Goal: Information Seeking & Learning: Check status

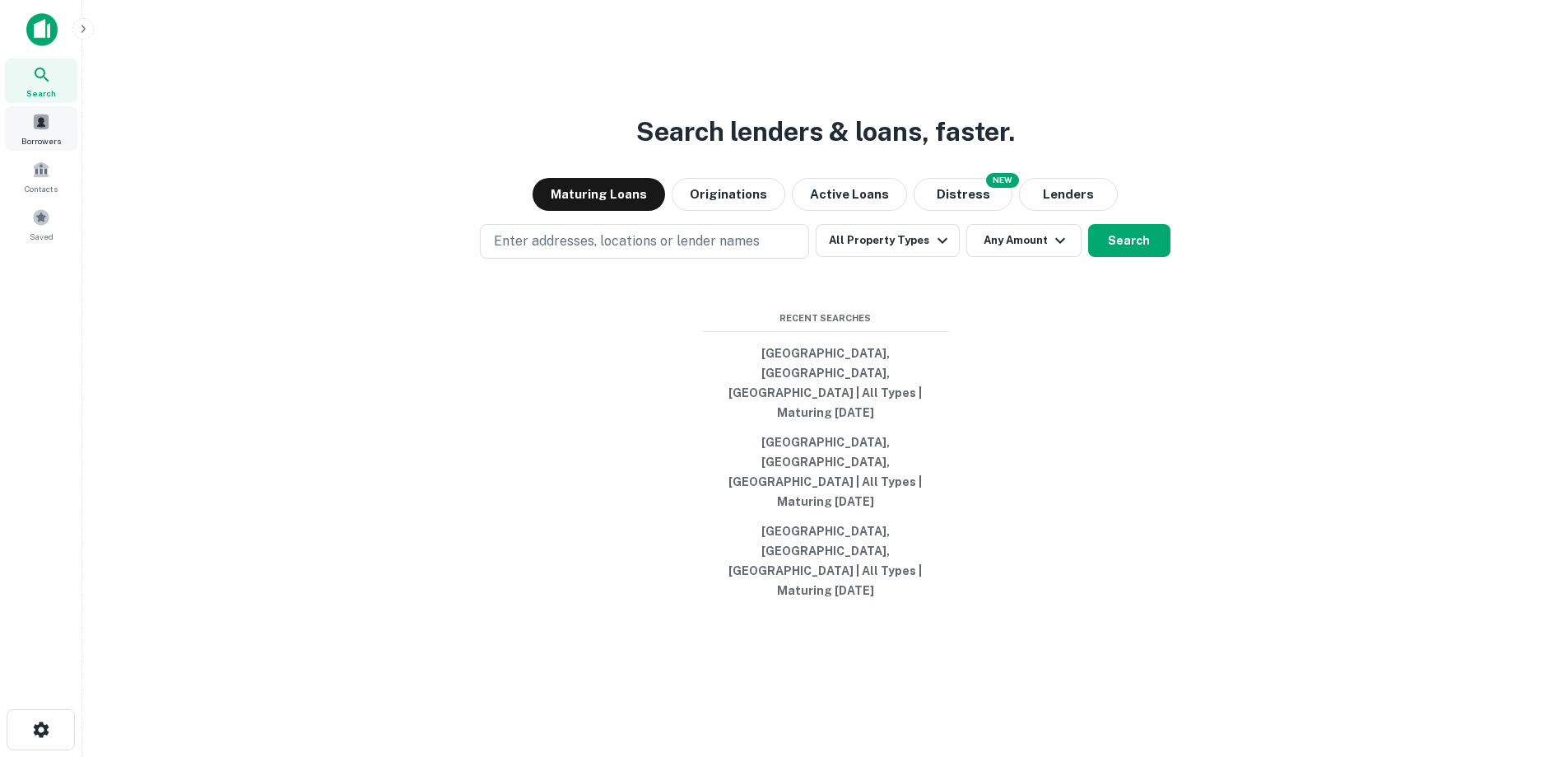
click at [40, 143] on span "Borrowers" at bounding box center [41, 141] width 39 height 13
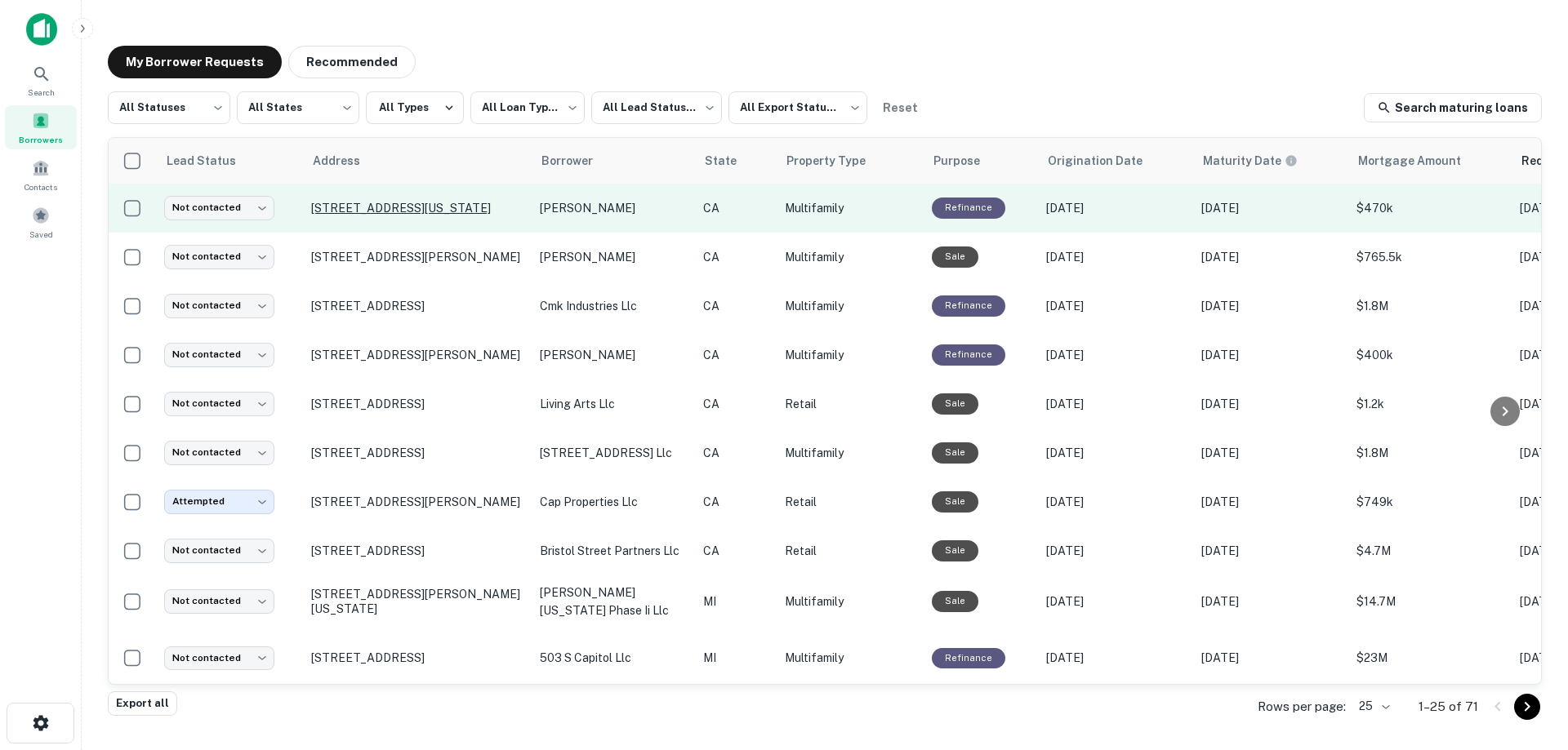
click at [484, 214] on p "[STREET_ADDRESS][US_STATE]" at bounding box center [417, 207] width 212 height 14
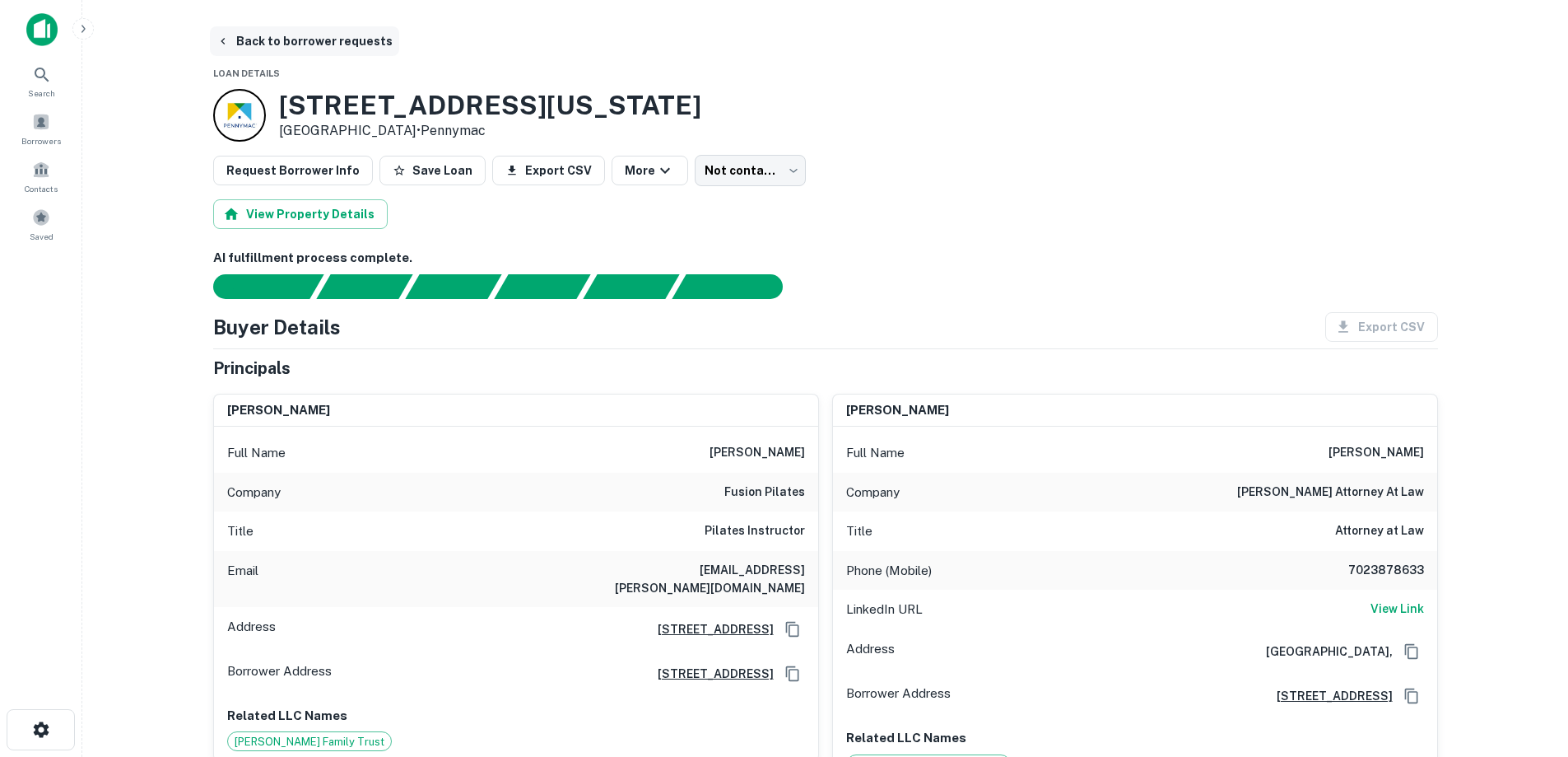
click at [286, 37] on button "Back to borrower requests" at bounding box center [304, 41] width 189 height 30
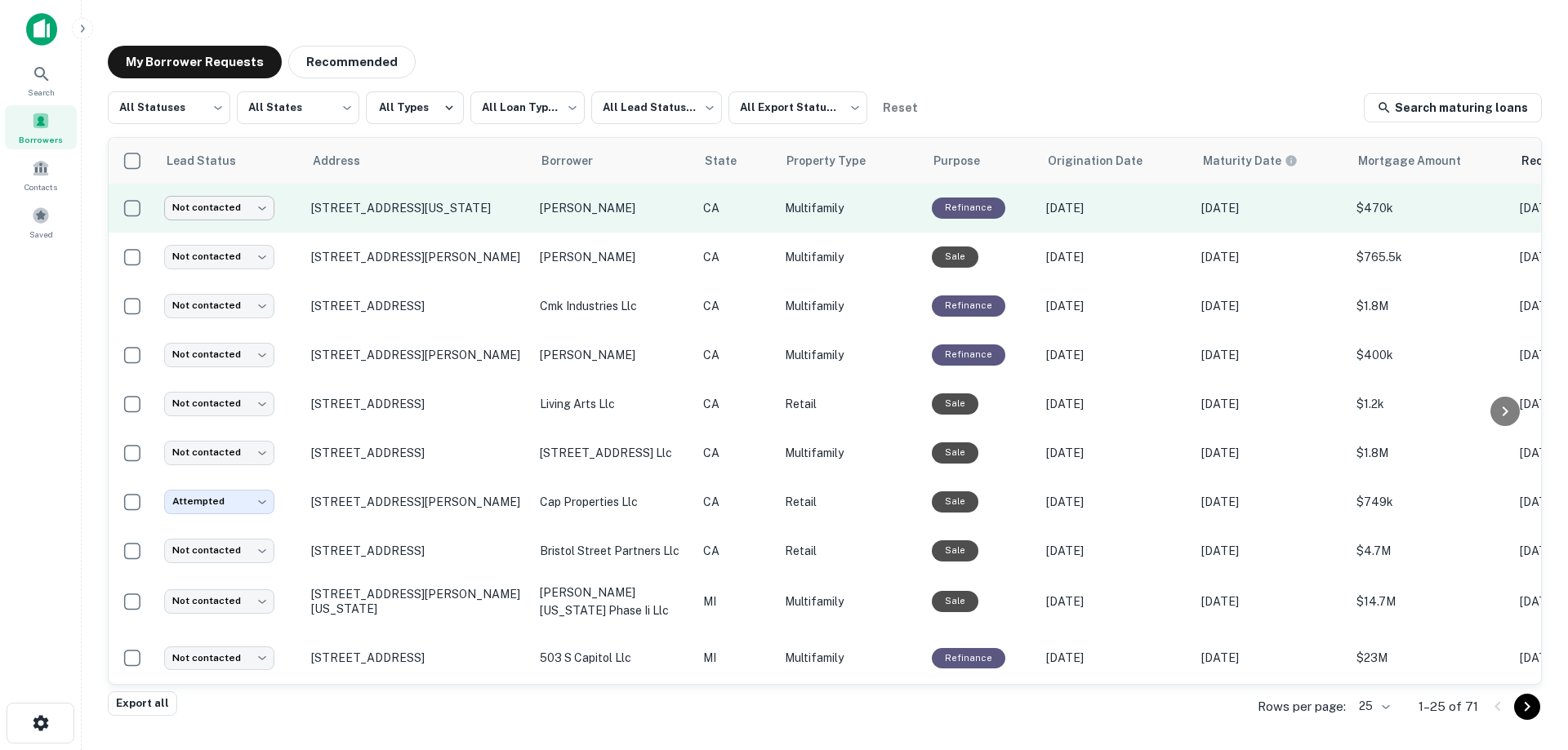
click at [258, 213] on body "**********" at bounding box center [784, 375] width 1568 height 750
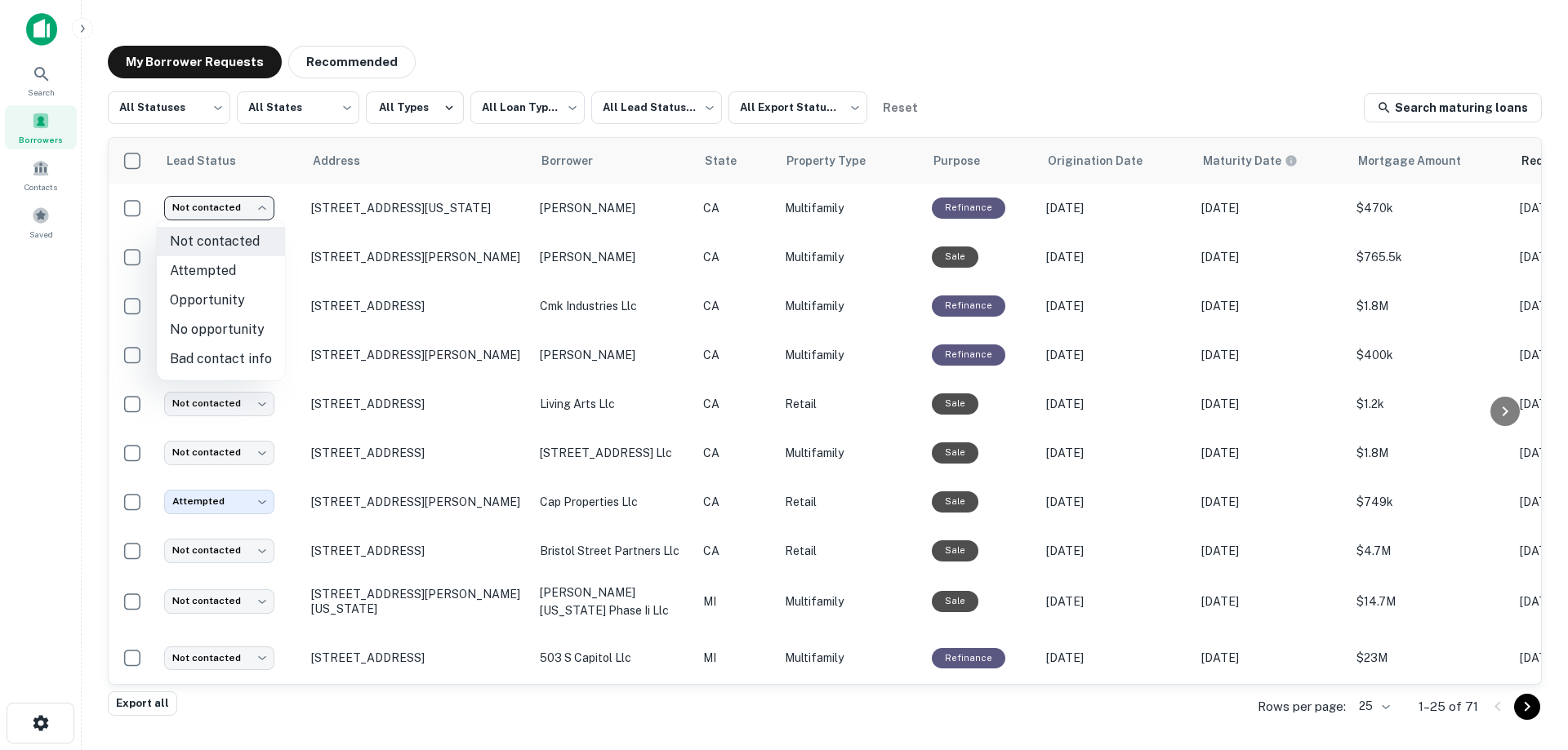
click at [234, 265] on li "Attempted" at bounding box center [220, 271] width 128 height 30
type input "*********"
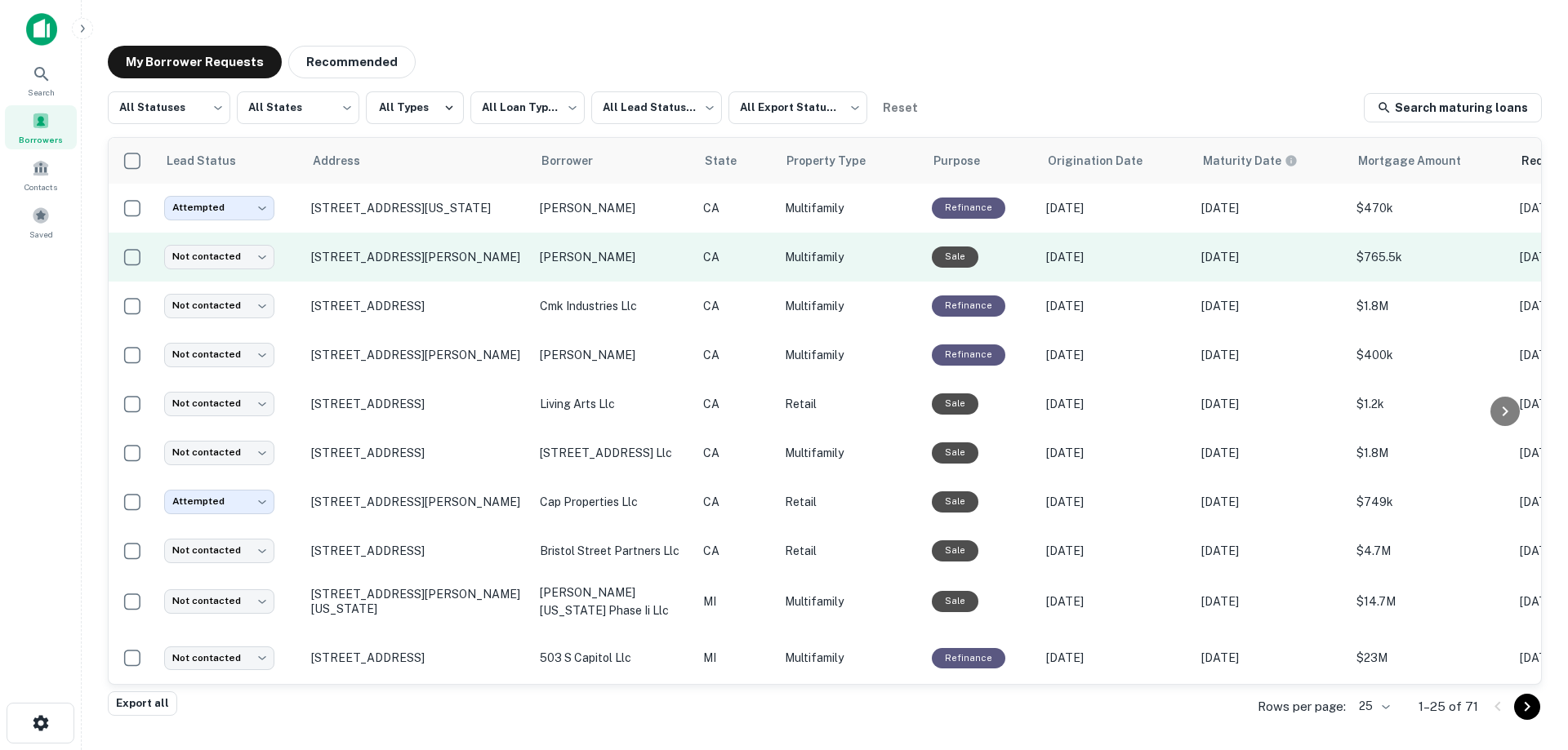
click at [586, 247] on td "hannah paul m" at bounding box center [614, 257] width 163 height 49
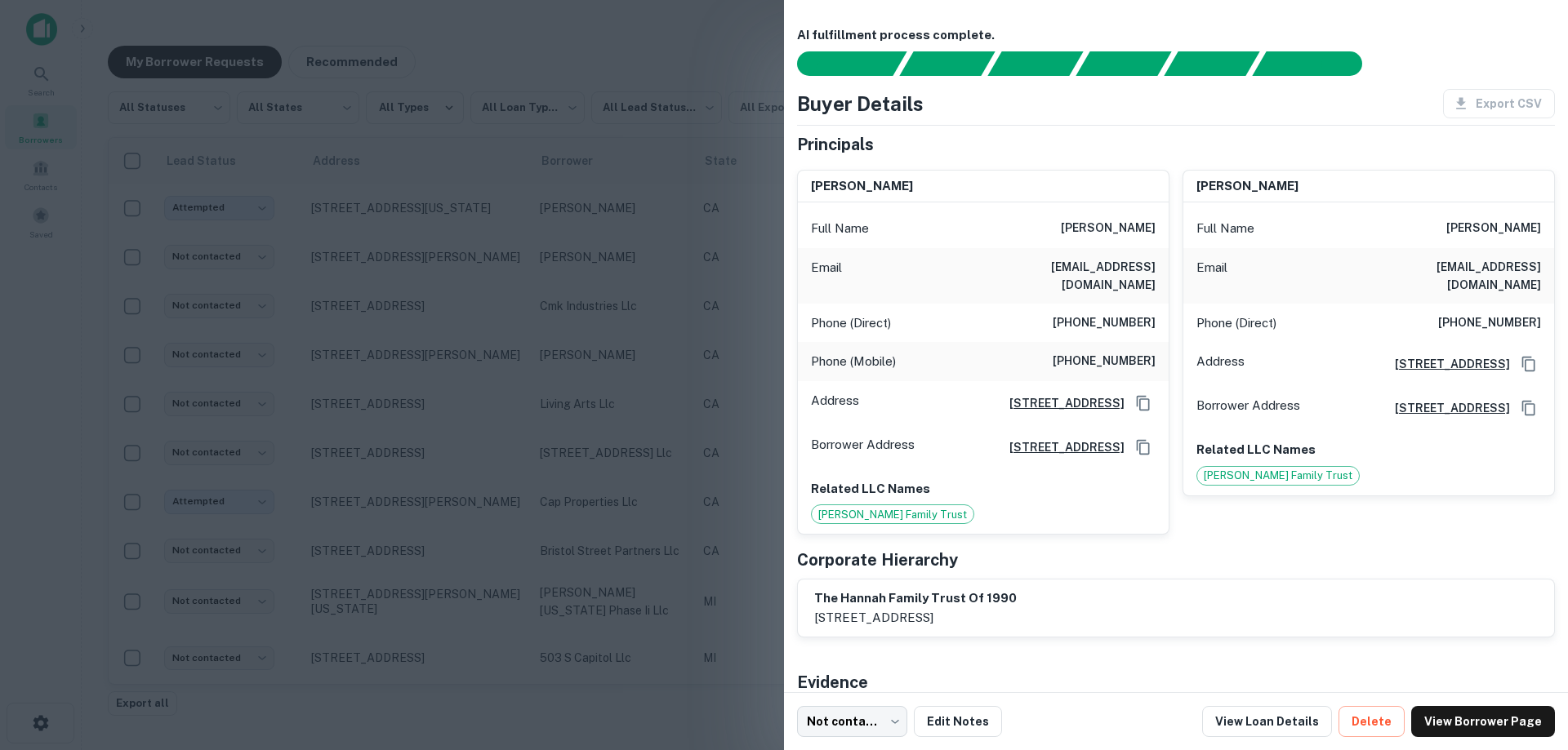
click at [1118, 313] on h6 "(909) 593-0884" at bounding box center [1104, 323] width 103 height 20
click at [699, 66] on div at bounding box center [784, 375] width 1568 height 750
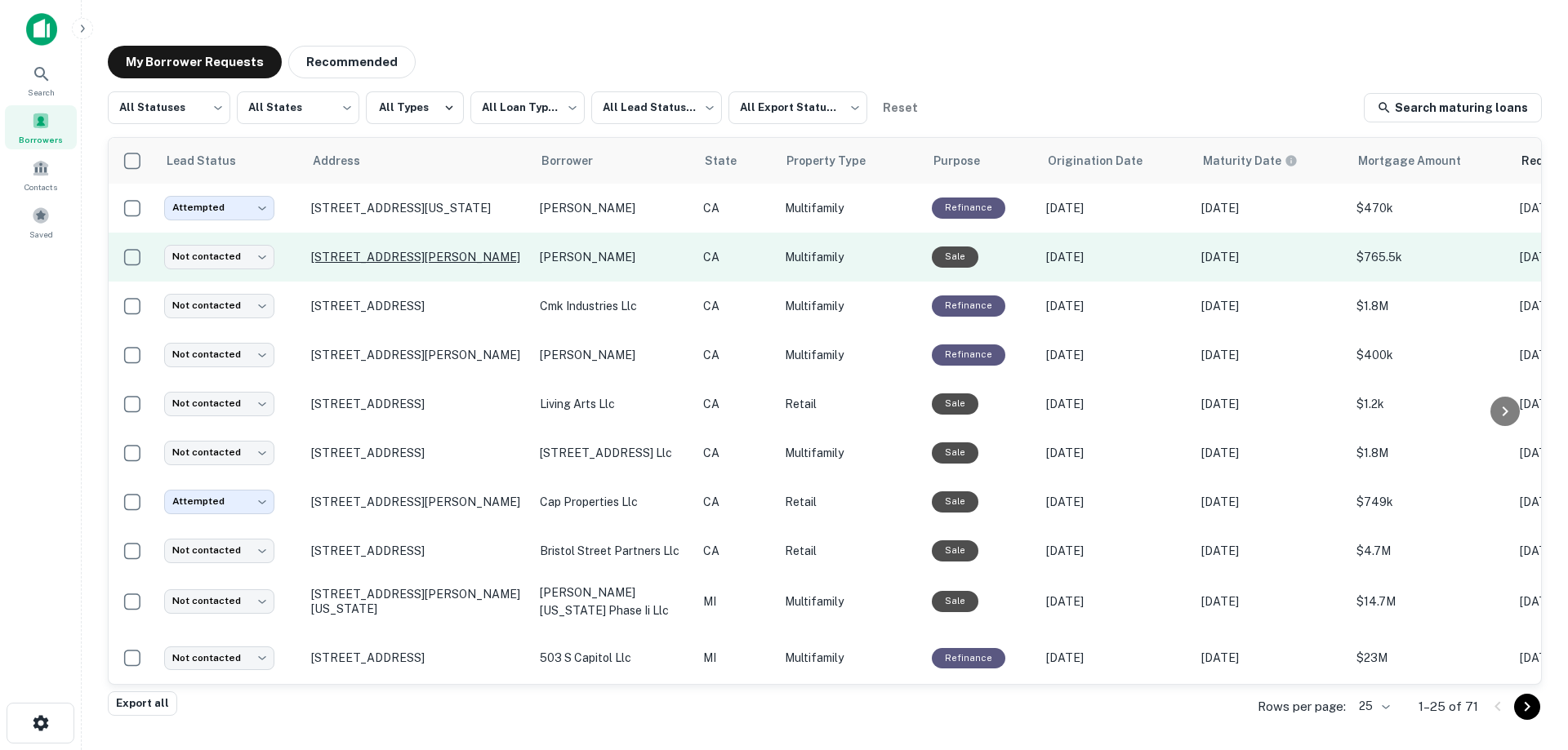
click at [410, 250] on p "8532 Emerson Cir Garden Grove, CA 92844" at bounding box center [417, 257] width 212 height 14
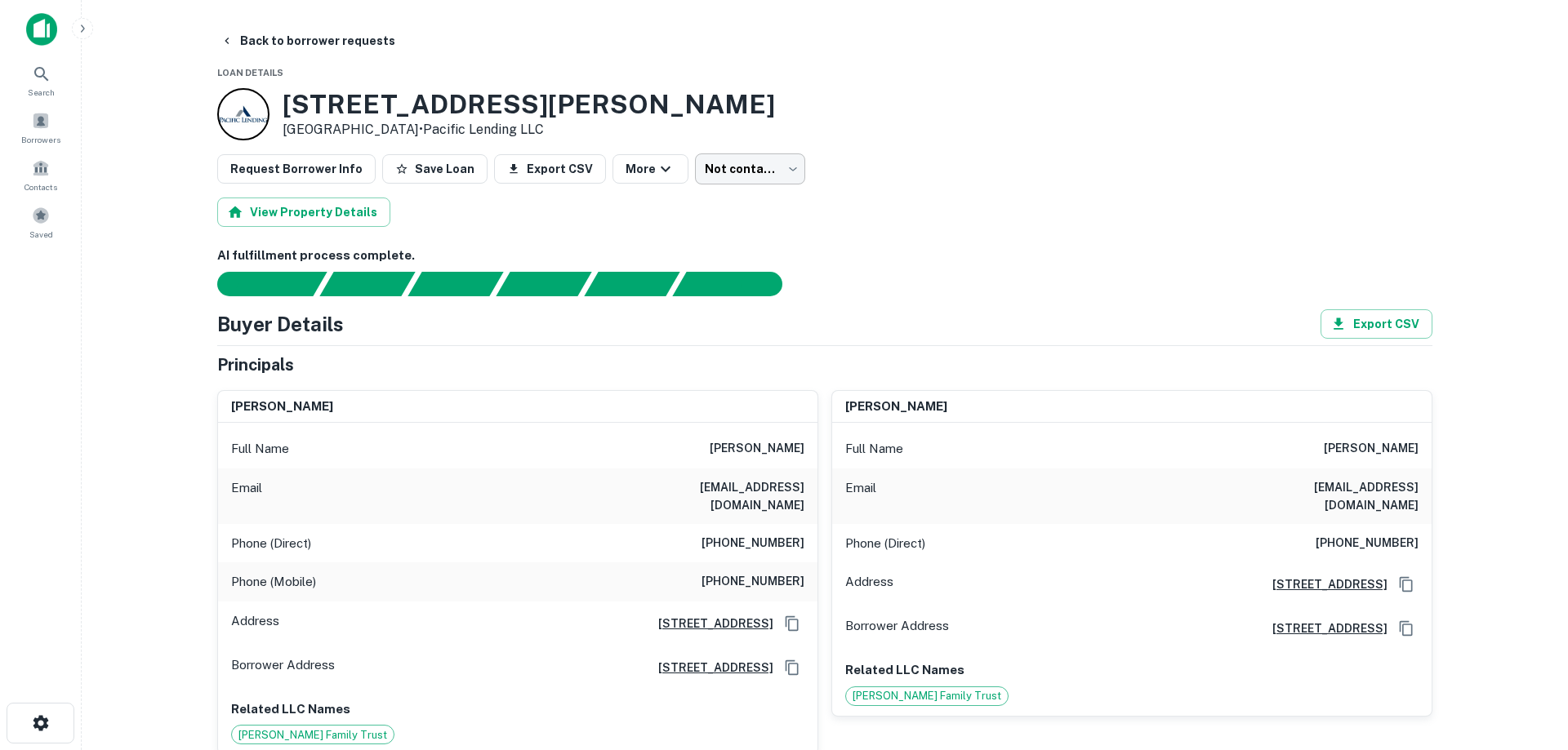
click at [711, 175] on body "Search Borrowers Contacts Saved Back to borrower requests Loan Details 8532 Eme…" at bounding box center [784, 375] width 1568 height 750
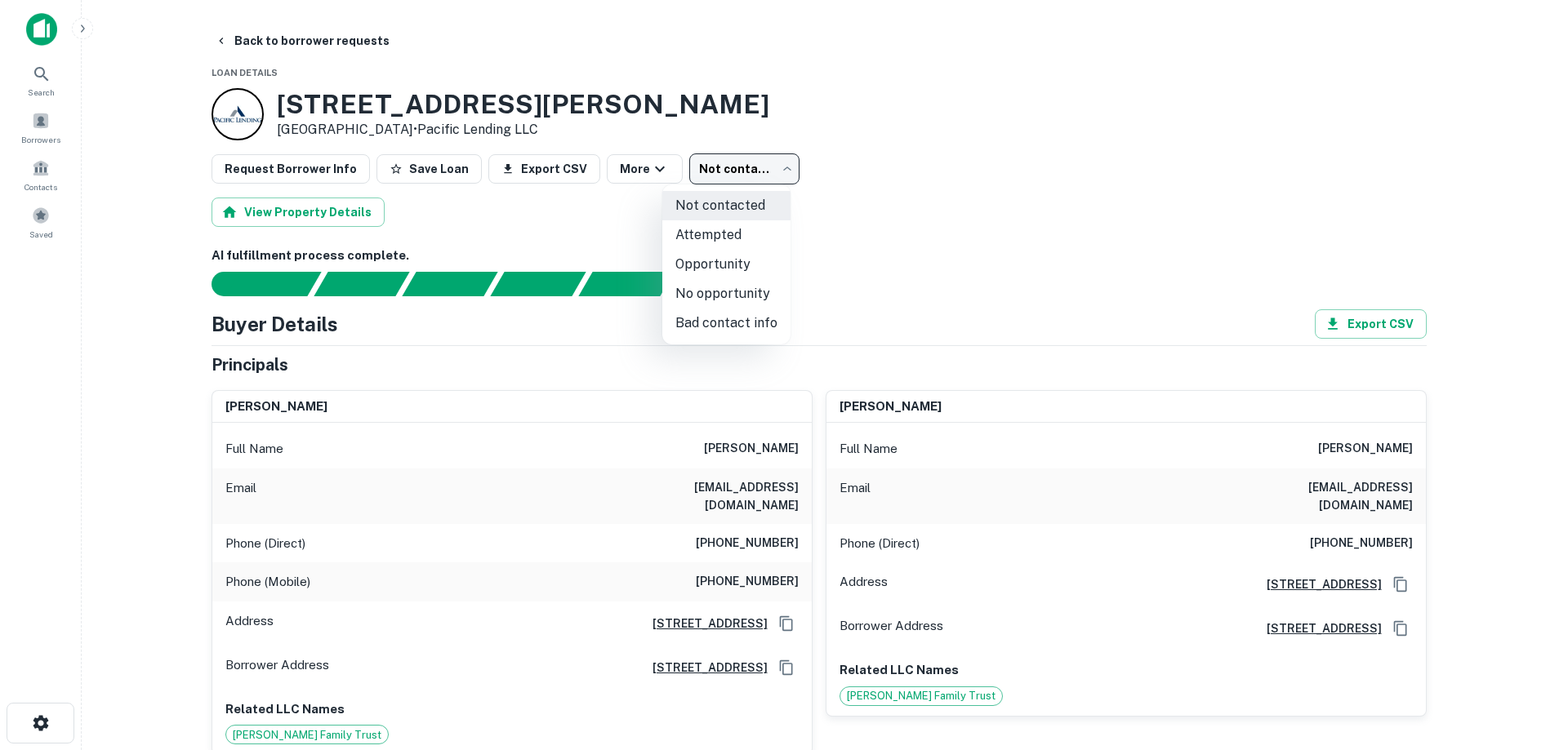
click at [713, 228] on li "Attempted" at bounding box center [726, 234] width 128 height 30
type input "*********"
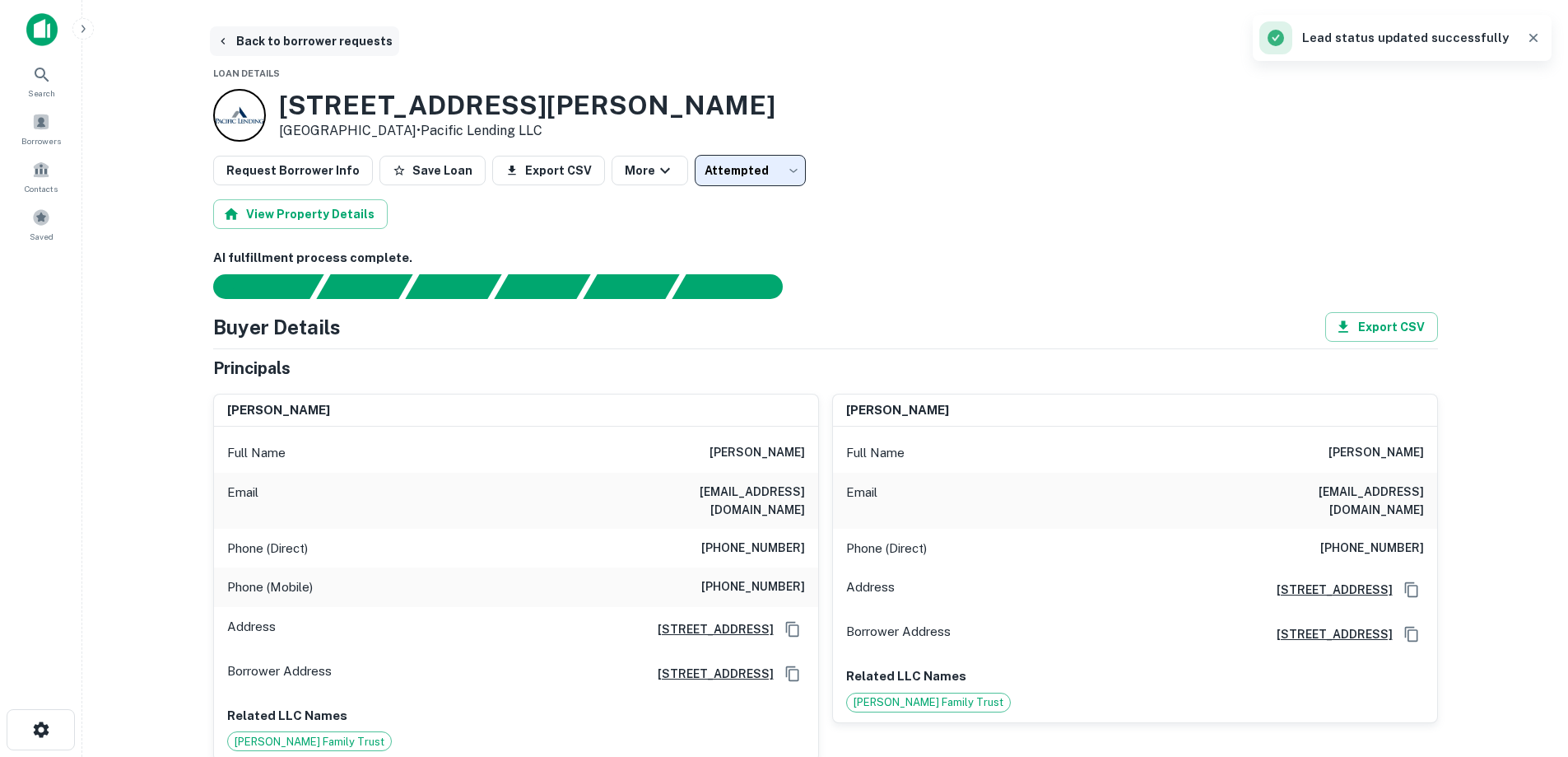
click at [303, 52] on button "Back to borrower requests" at bounding box center [304, 41] width 189 height 30
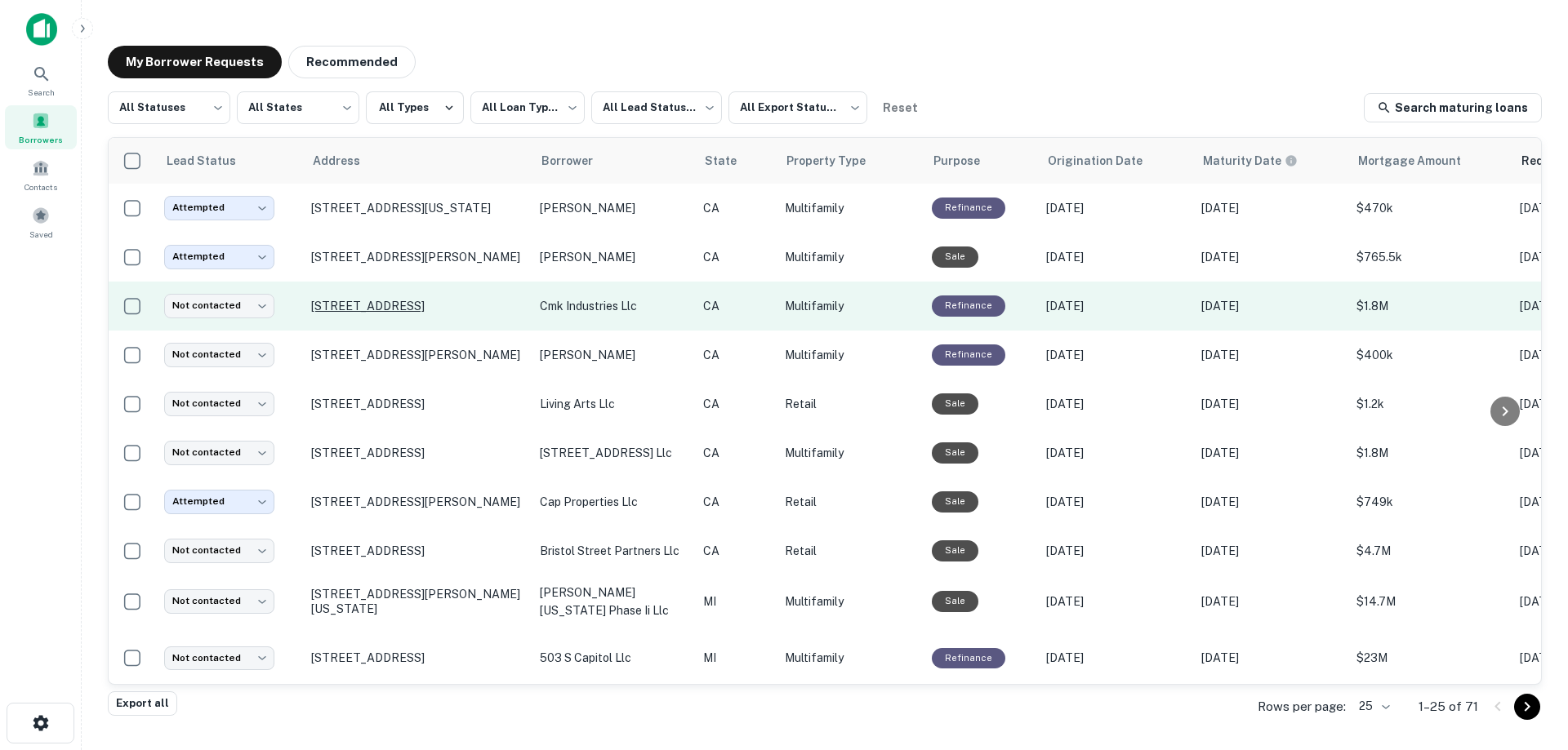
click at [376, 299] on p "227 W Escalones San Clemente, CA 92672" at bounding box center [417, 306] width 212 height 14
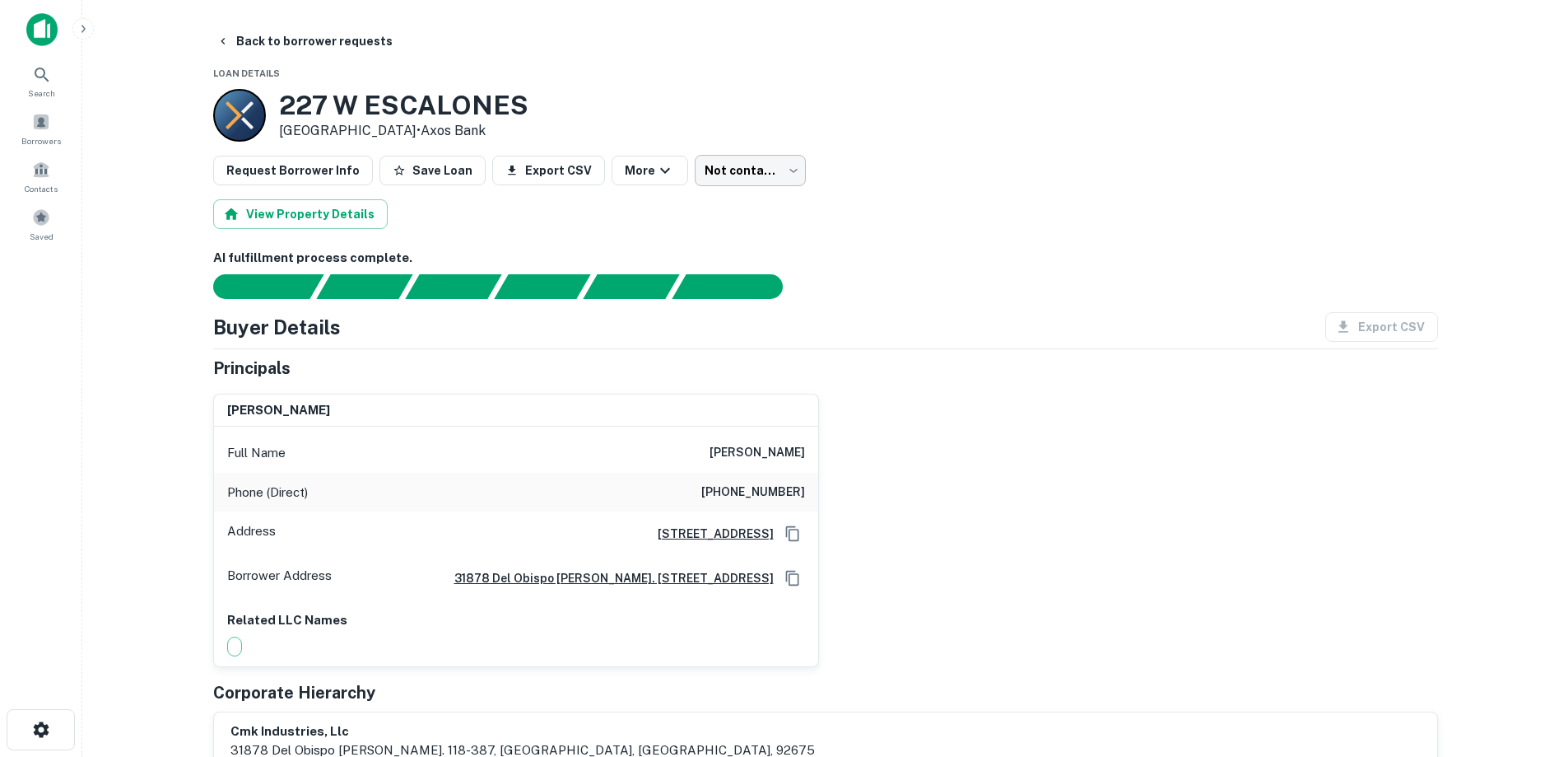
click at [733, 175] on body "Search Borrowers Contacts Saved Back to borrower requests Loan Details 227 W ES…" at bounding box center [784, 378] width 1568 height 757
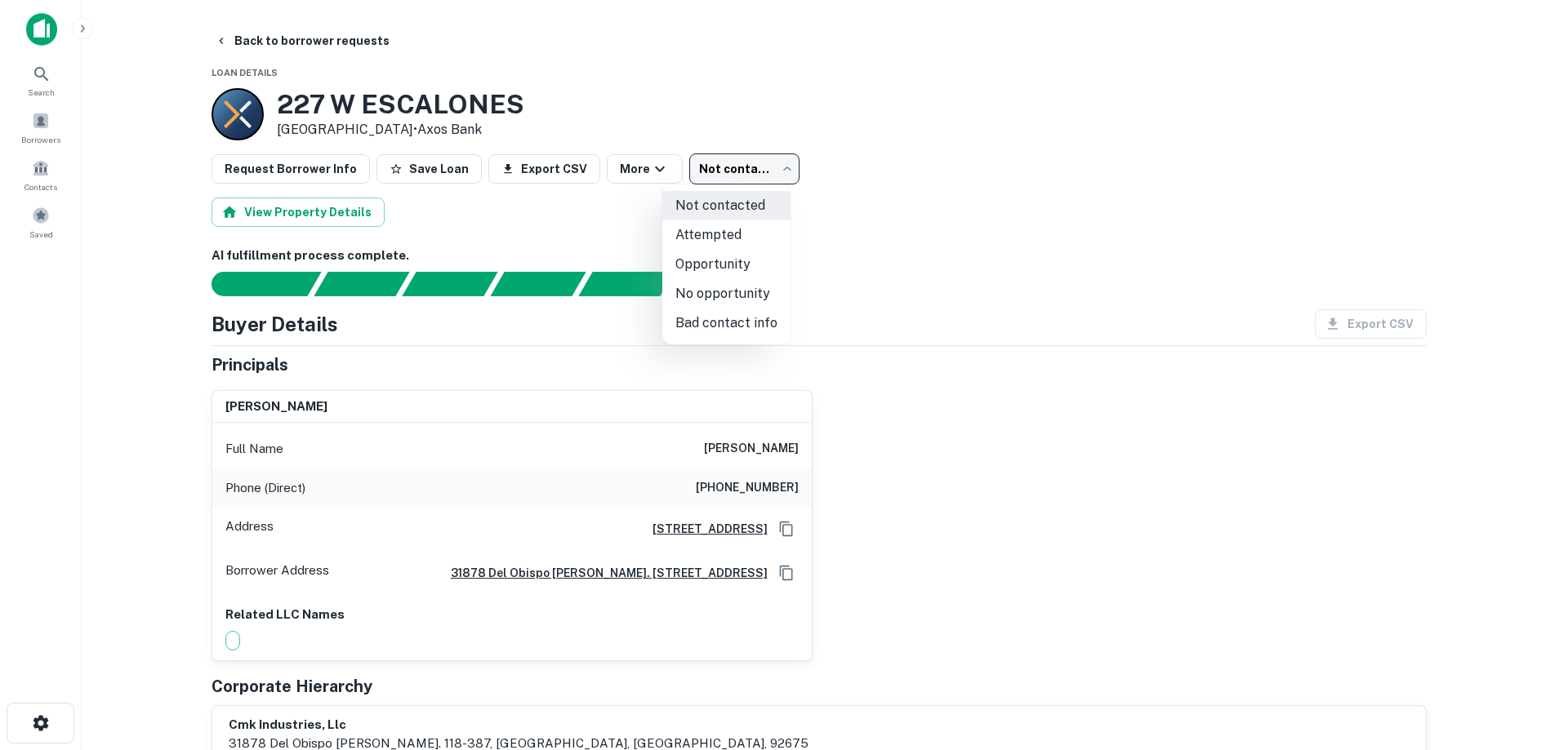
click at [737, 322] on li "Bad contact info" at bounding box center [726, 323] width 128 height 30
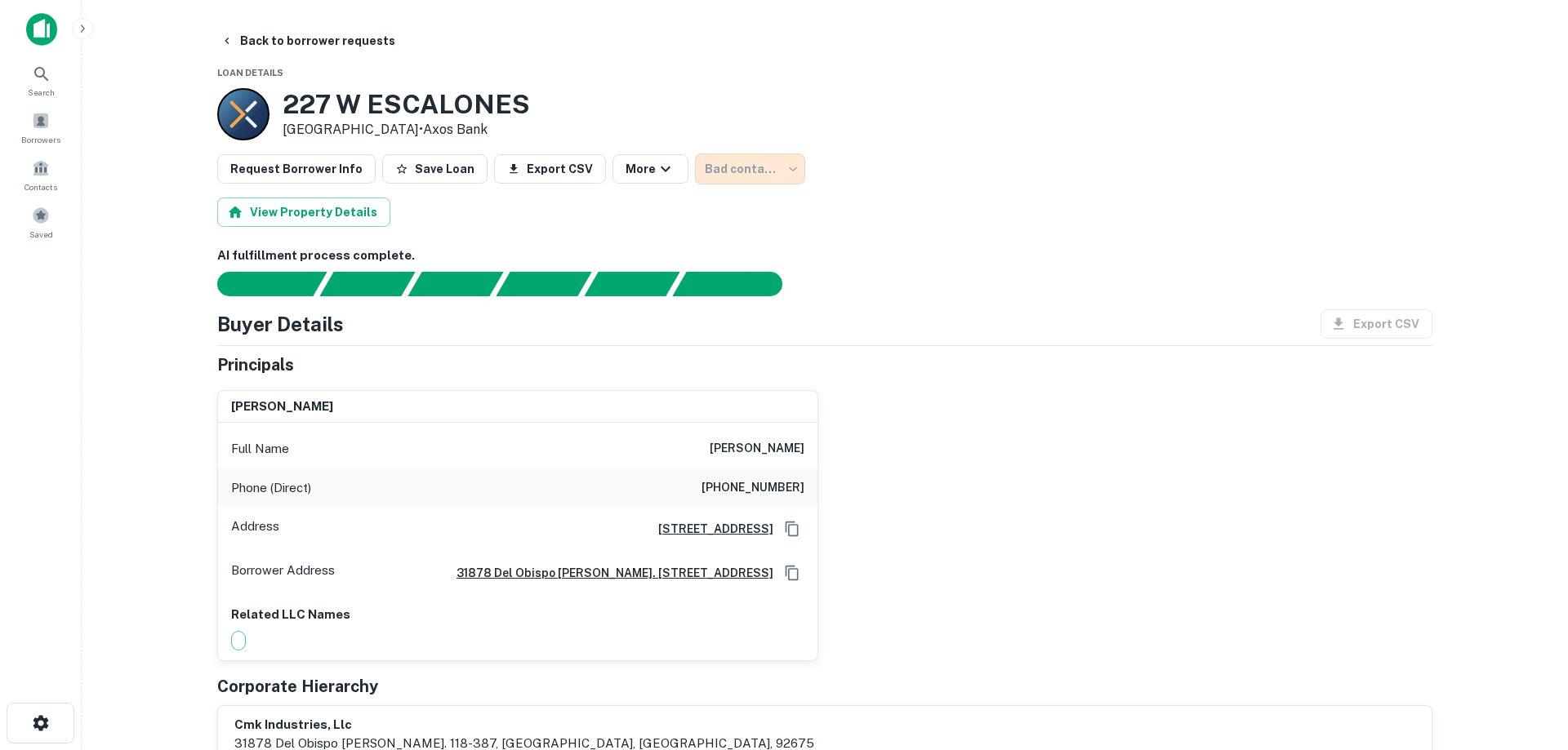
type input "**********"
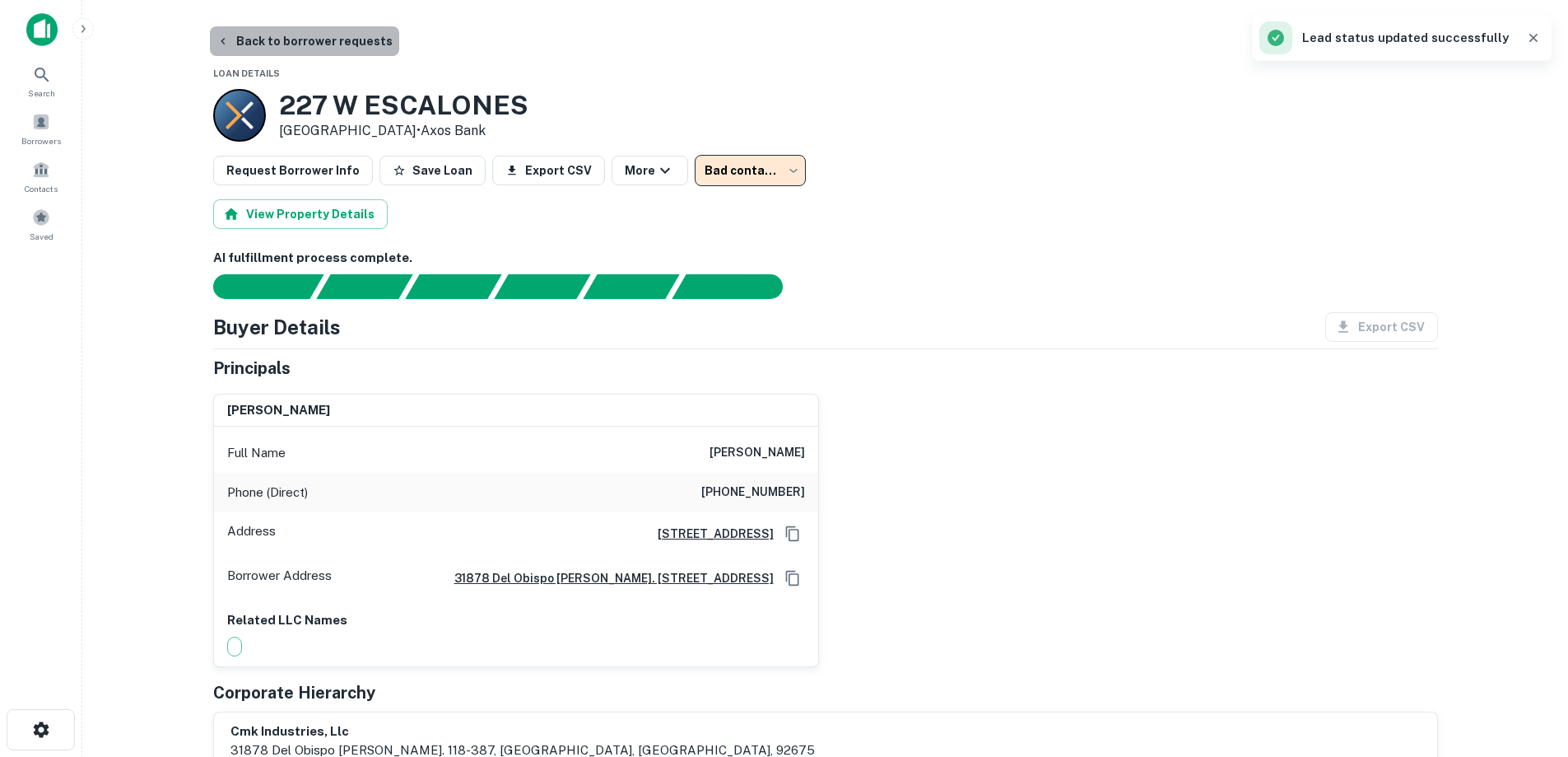
click at [317, 40] on button "Back to borrower requests" at bounding box center [304, 41] width 189 height 30
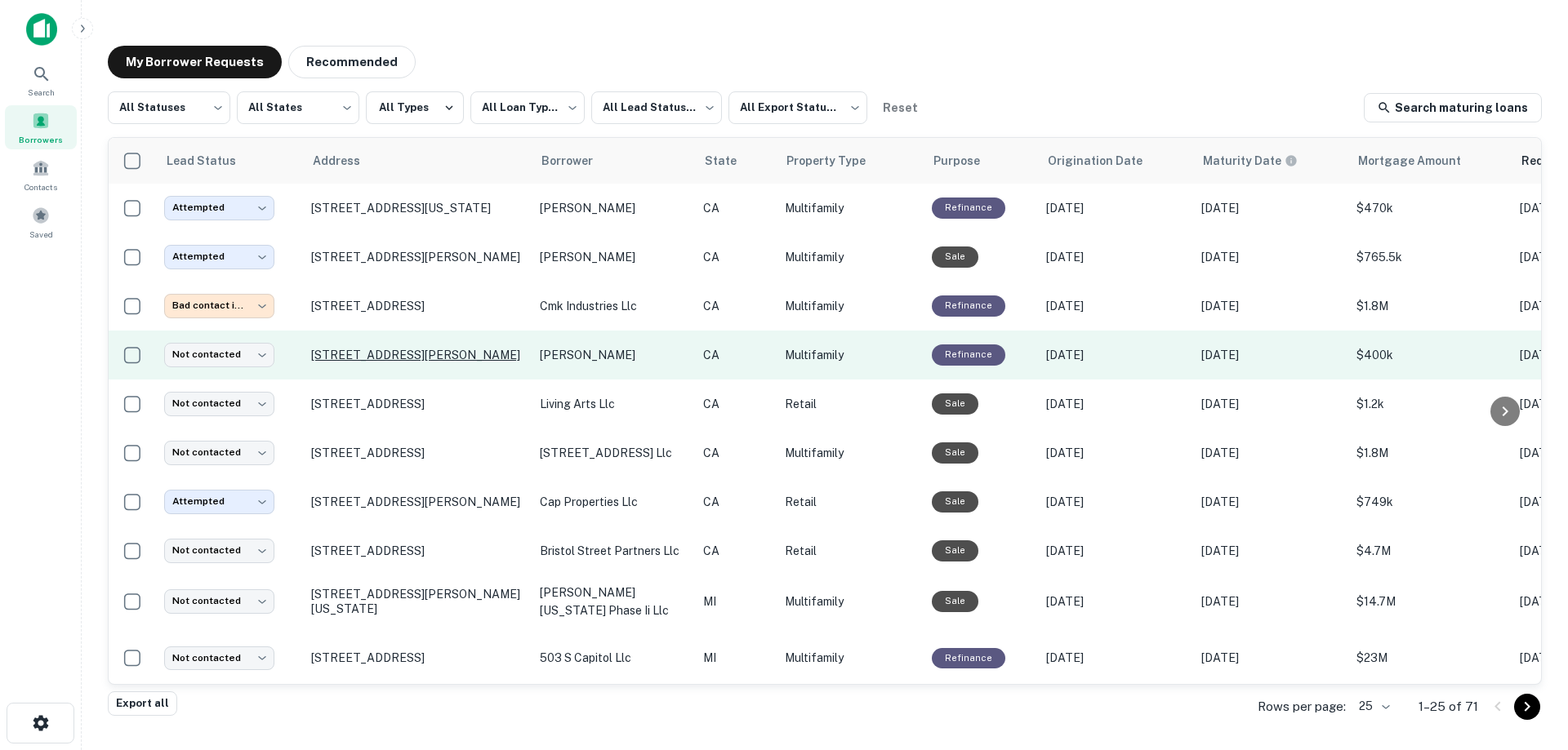
click at [476, 361] on p "34542 Via Catalina Capistrano Beach, CA 92624" at bounding box center [417, 354] width 212 height 14
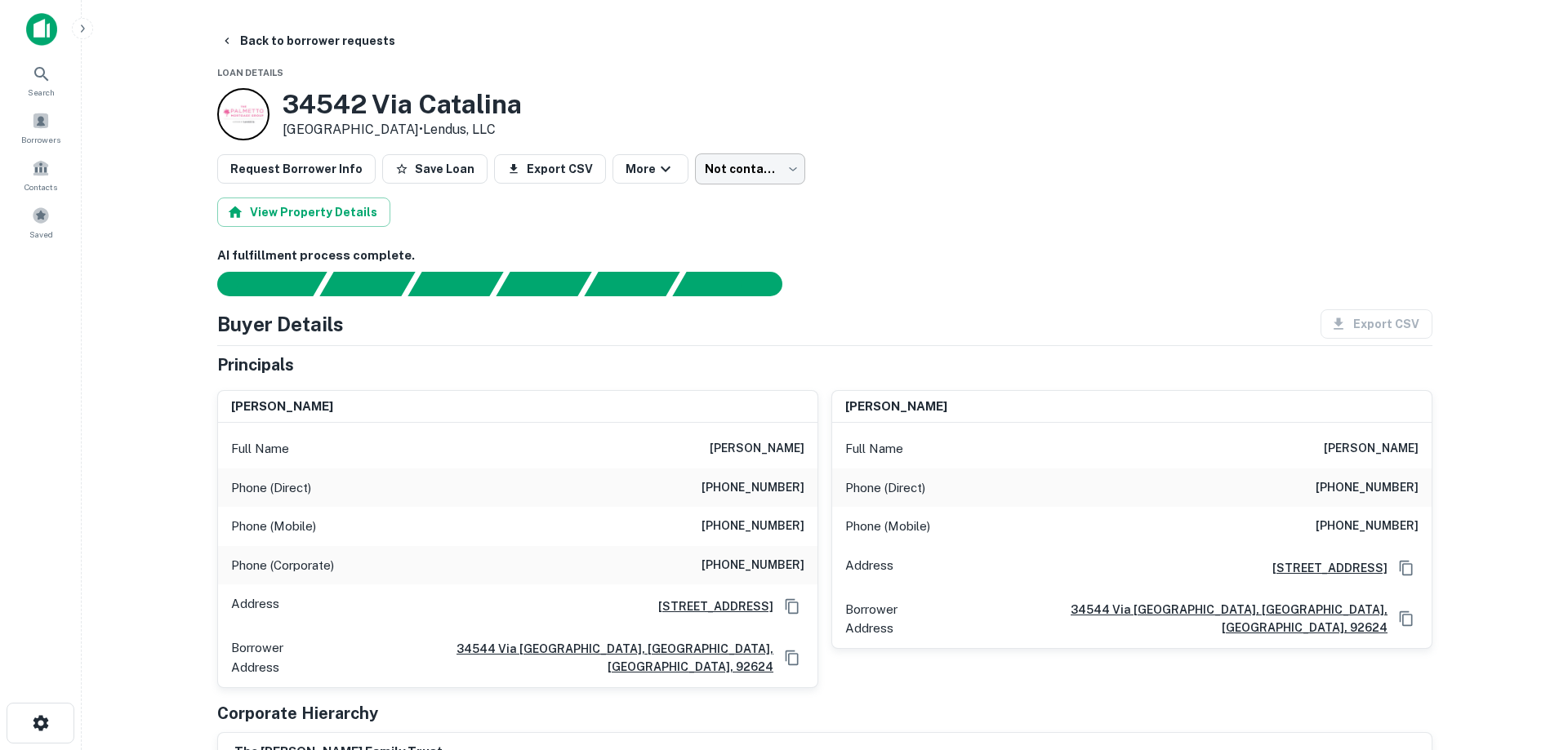
click at [720, 167] on body "Search Borrowers Contacts Saved Back to borrower requests Loan Details 34542 Vi…" at bounding box center [784, 375] width 1568 height 750
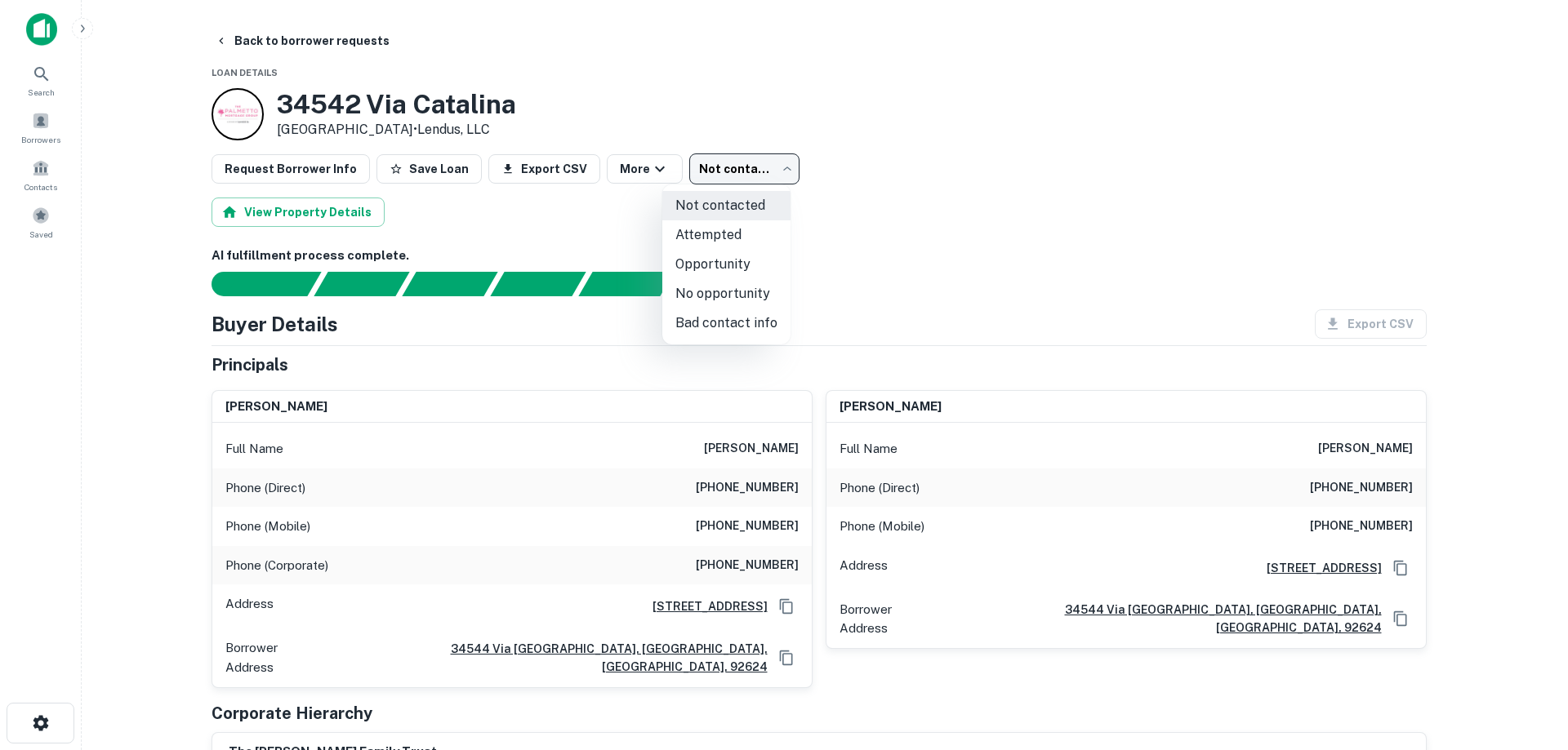
click at [733, 244] on li "Attempted" at bounding box center [726, 234] width 128 height 30
type input "*********"
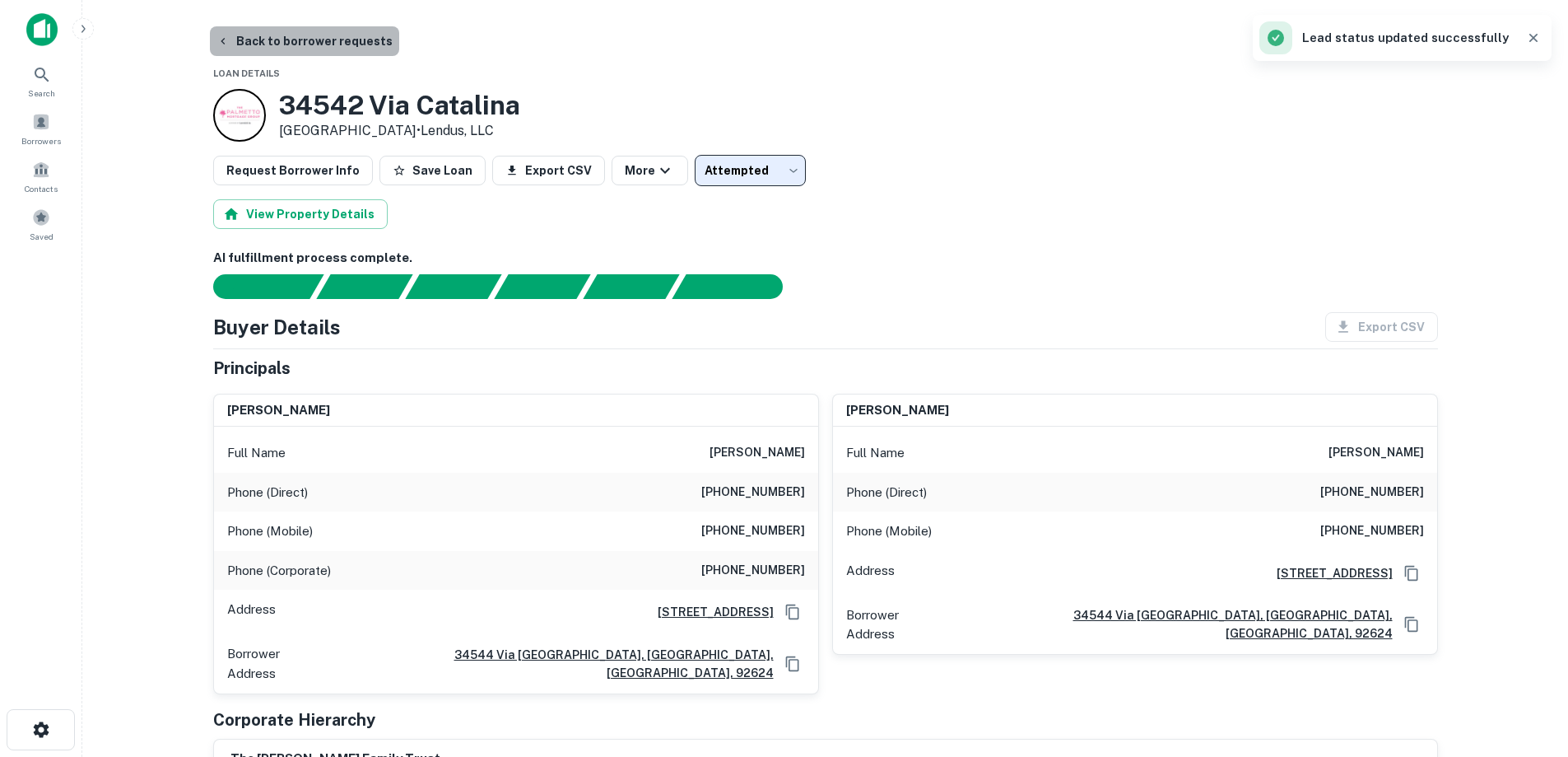
click at [318, 40] on button "Back to borrower requests" at bounding box center [304, 41] width 189 height 30
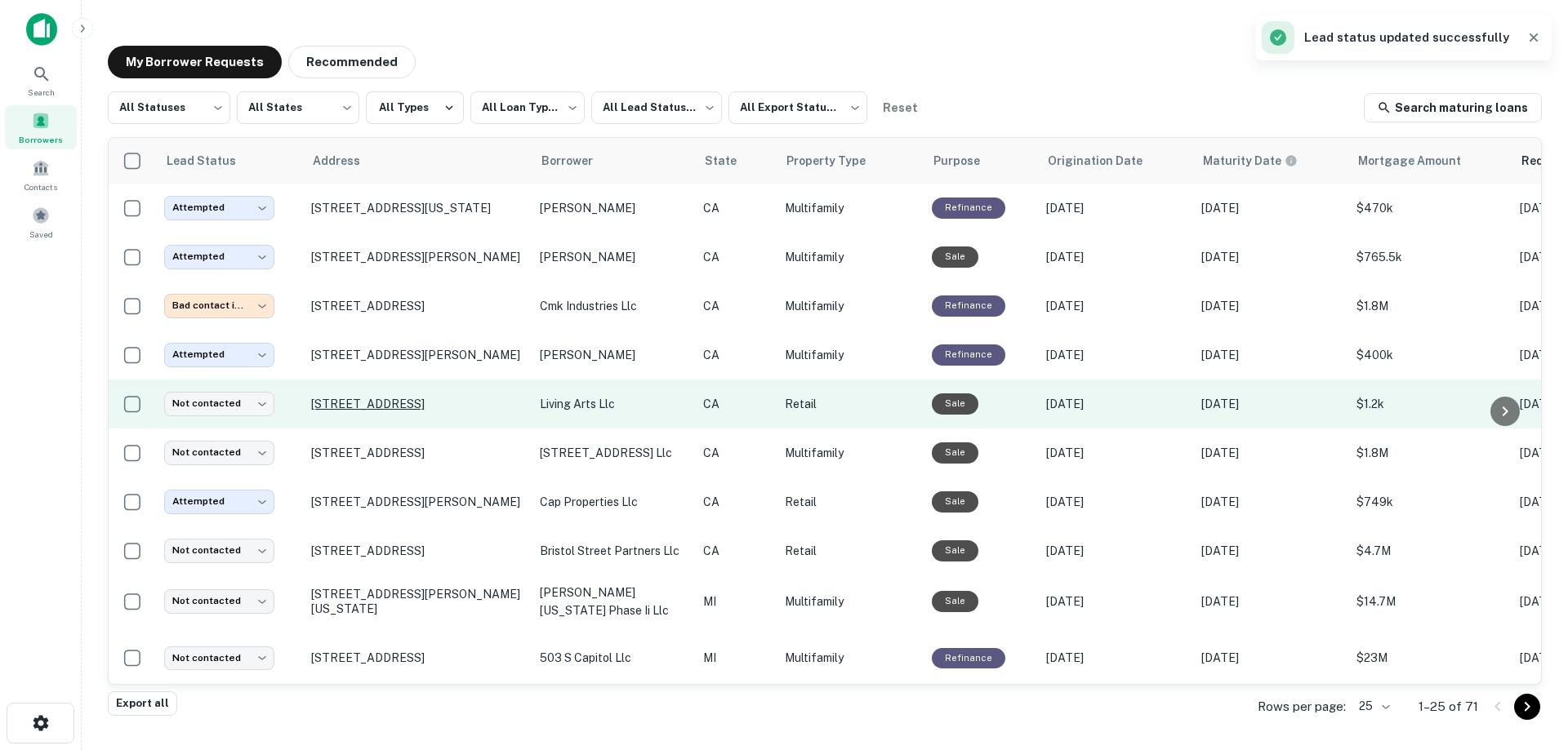
click at [439, 399] on p "34189 Pacific Coast Hwy Dana Point, CA 92629" at bounding box center [417, 403] width 212 height 14
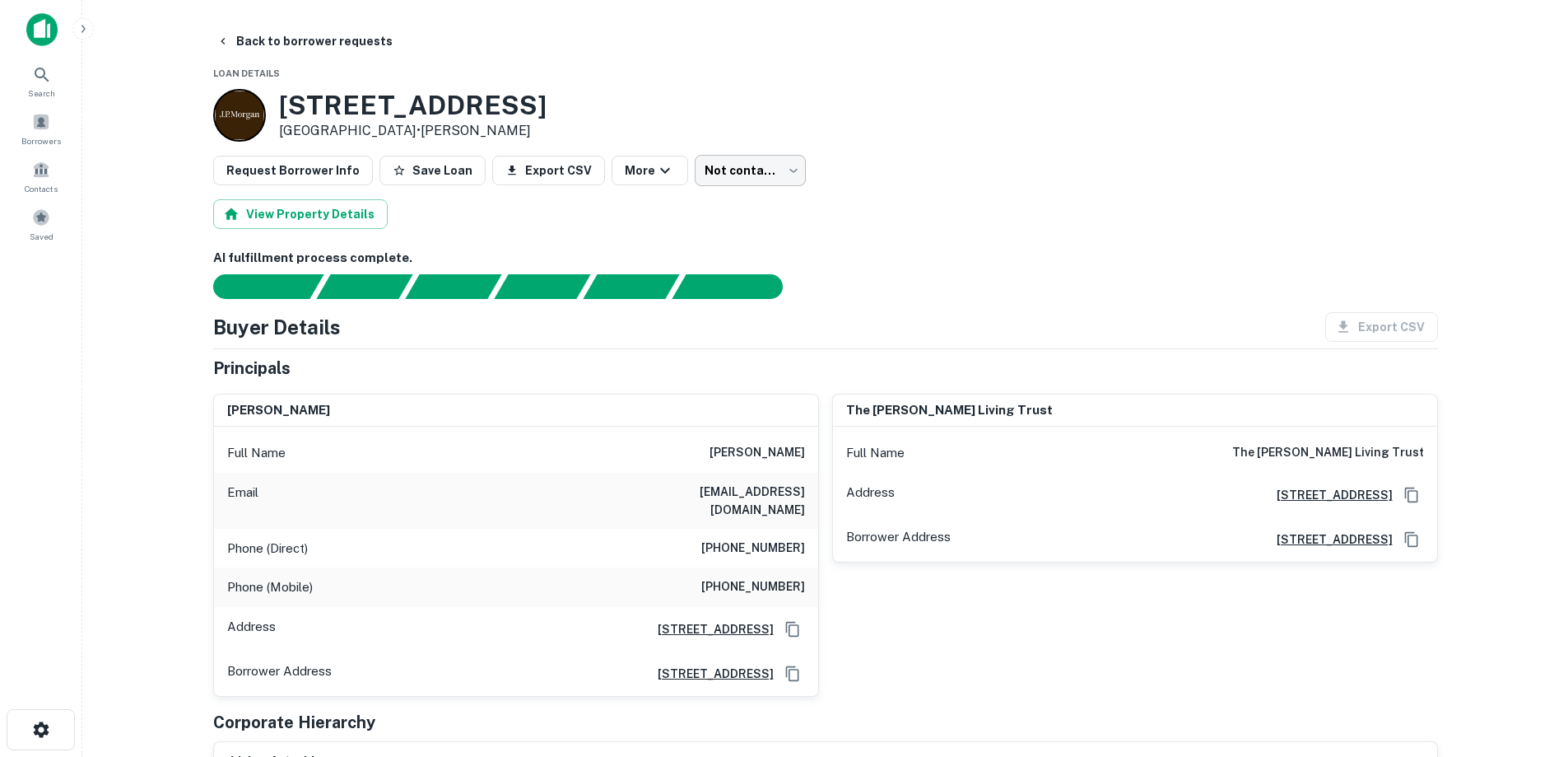
click at [733, 166] on body "Search Borrowers Contacts Saved Back to borrower requests Loan Details 34189 Pa…" at bounding box center [784, 378] width 1568 height 757
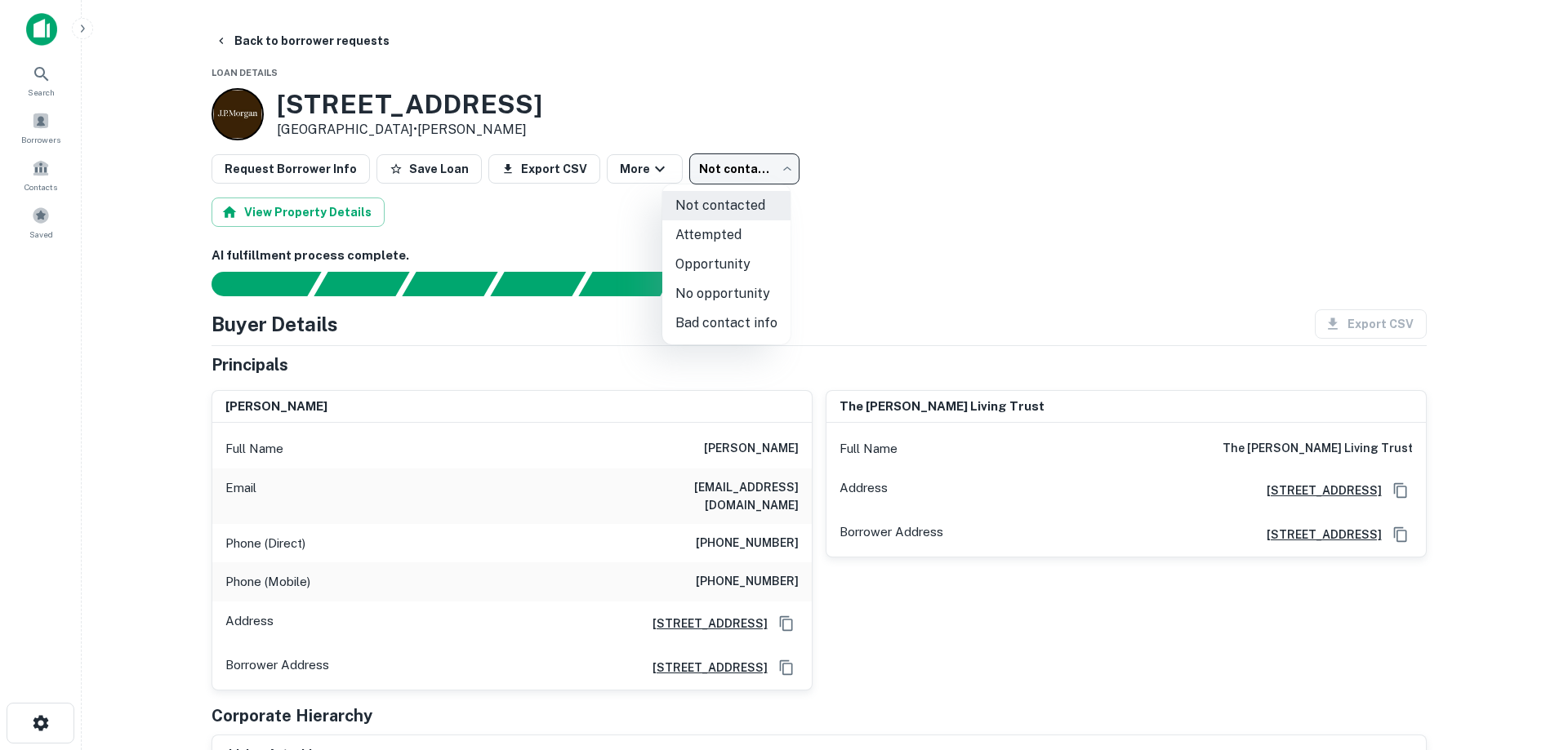
click at [722, 223] on li "Attempted" at bounding box center [726, 234] width 128 height 30
type input "*********"
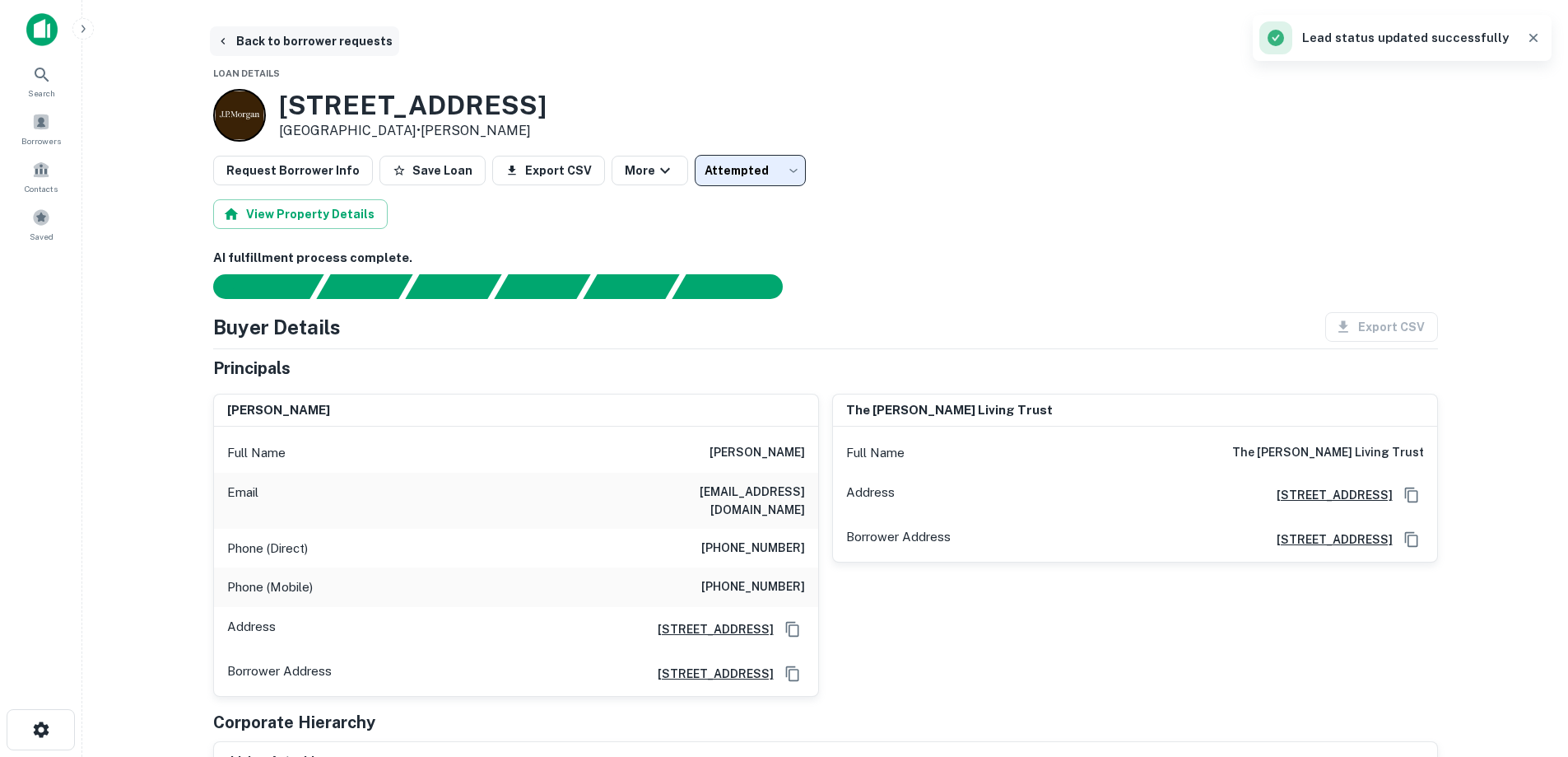
click at [287, 47] on button "Back to borrower requests" at bounding box center [304, 41] width 189 height 30
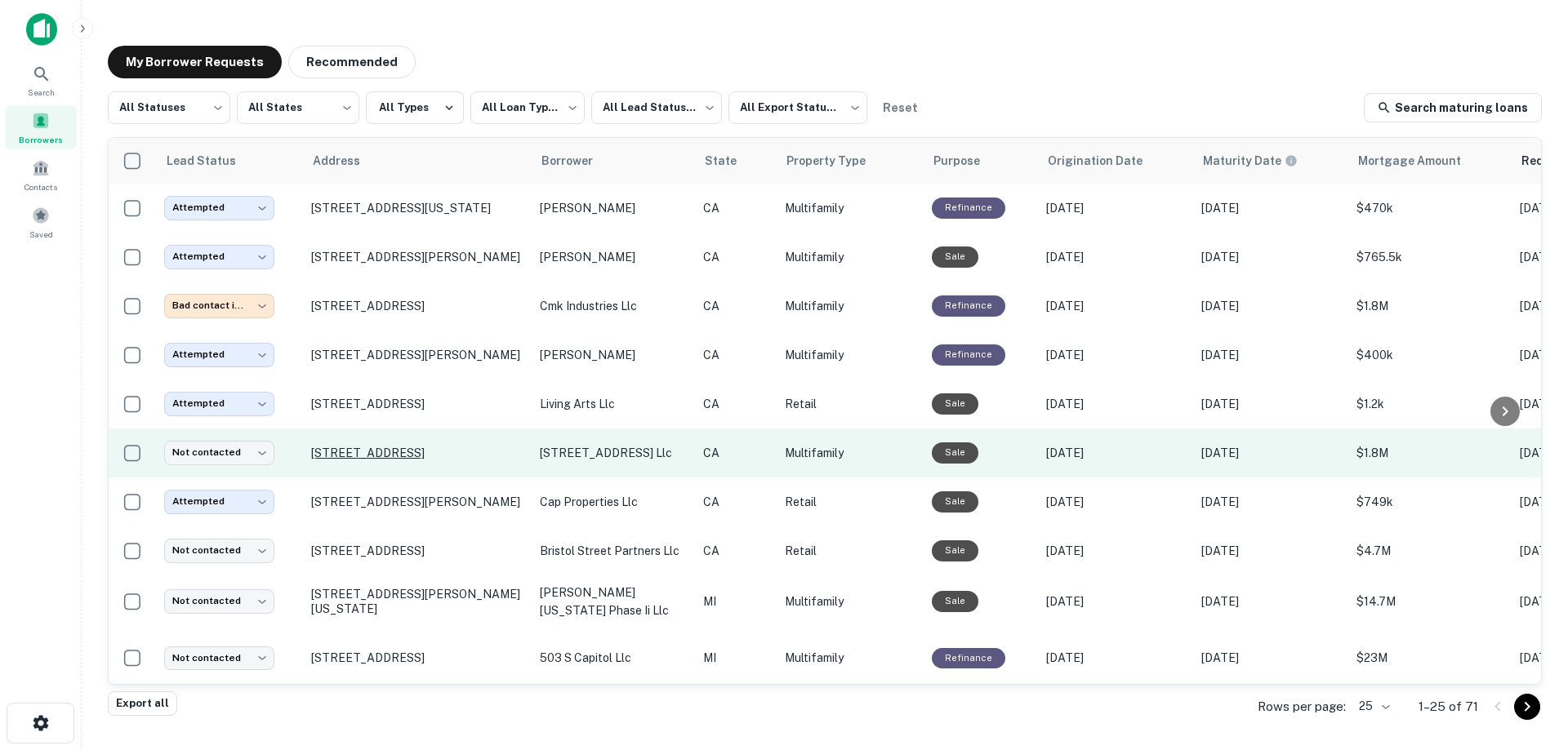
click at [376, 456] on p "629 S Euclid St Fullerton, CA 92832" at bounding box center [417, 453] width 212 height 14
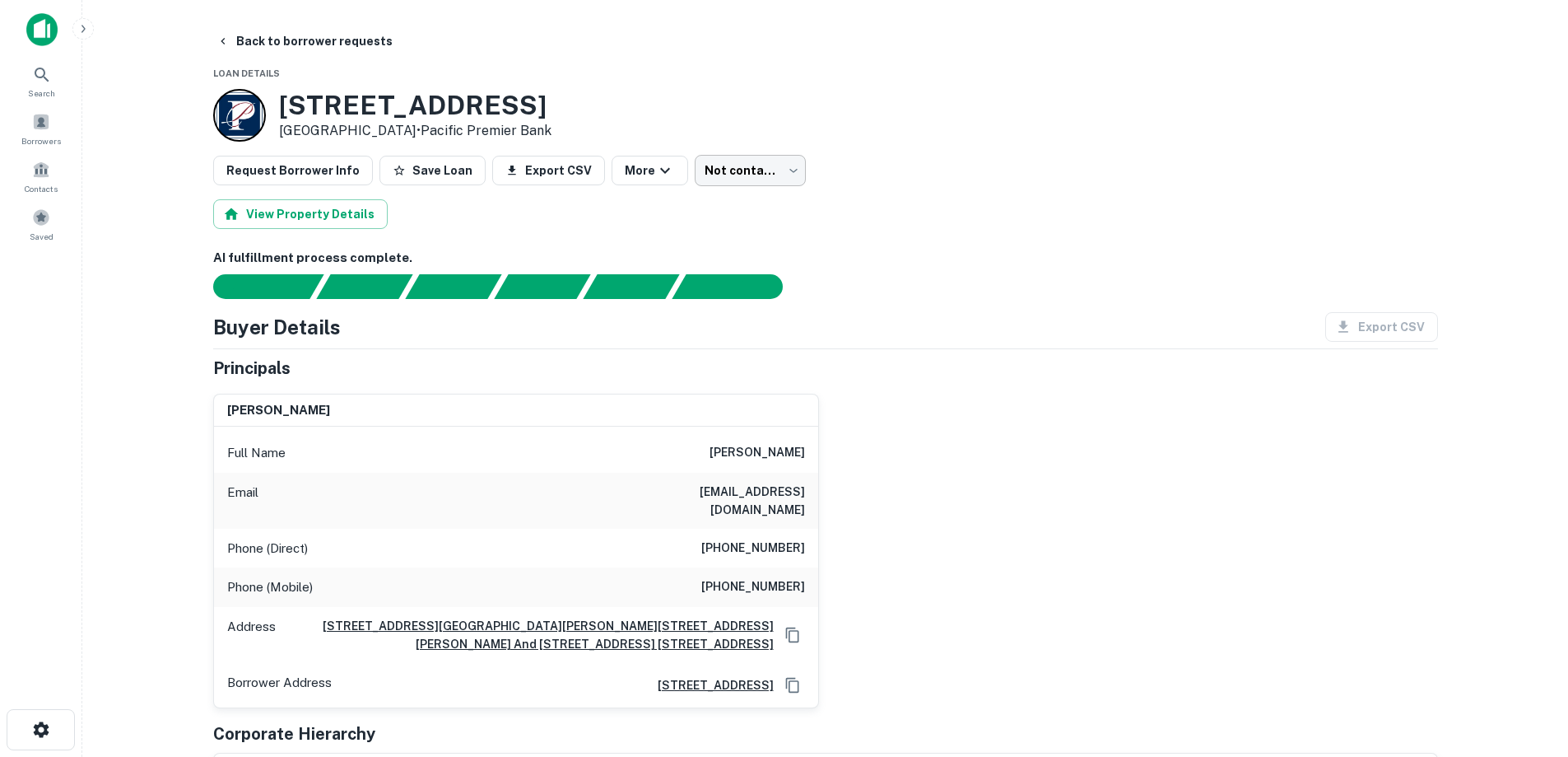
click at [760, 174] on body "Search Borrowers Contacts Saved Back to borrower requests Loan Details 629 S EU…" at bounding box center [784, 378] width 1568 height 757
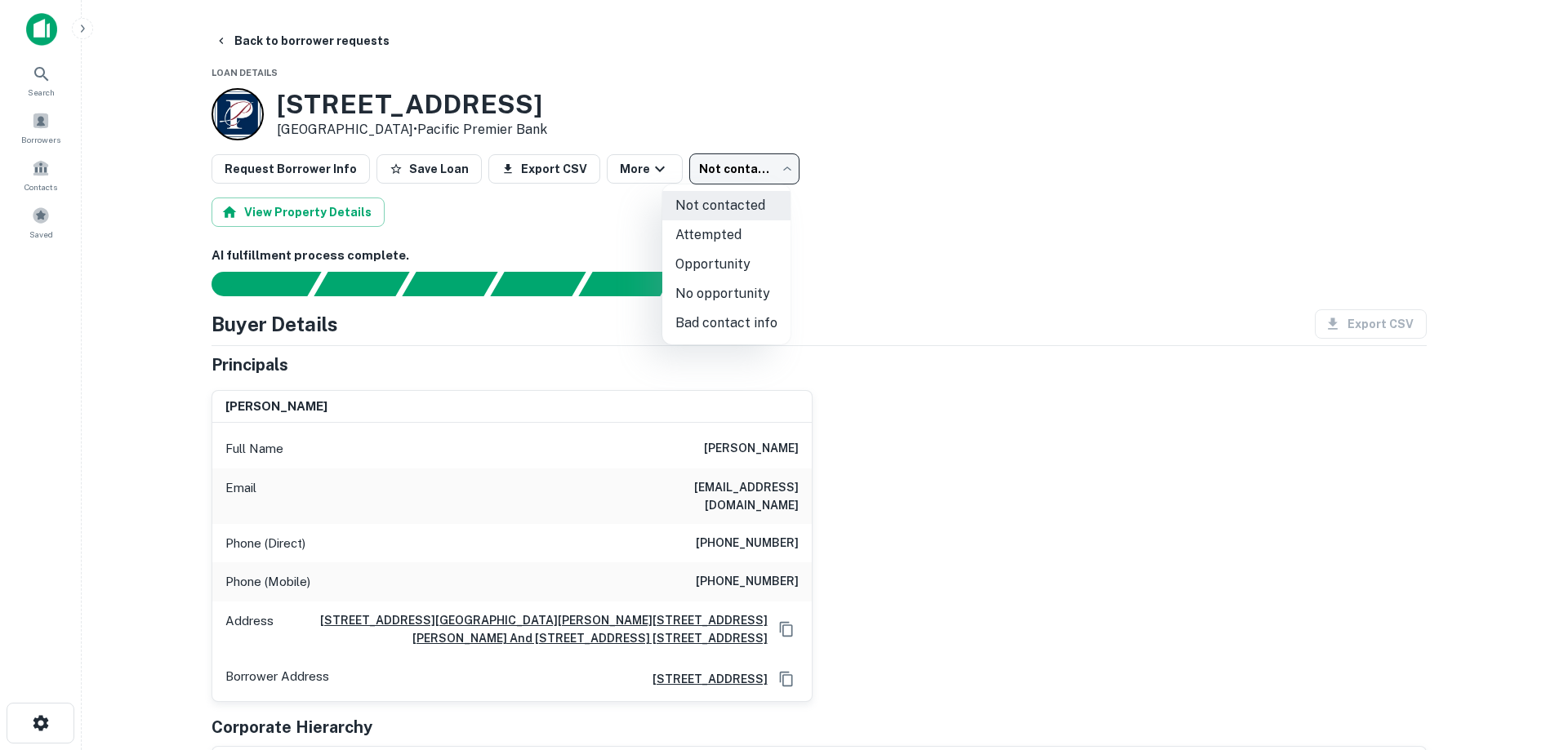
click at [748, 240] on li "Attempted" at bounding box center [726, 234] width 128 height 30
type input "*********"
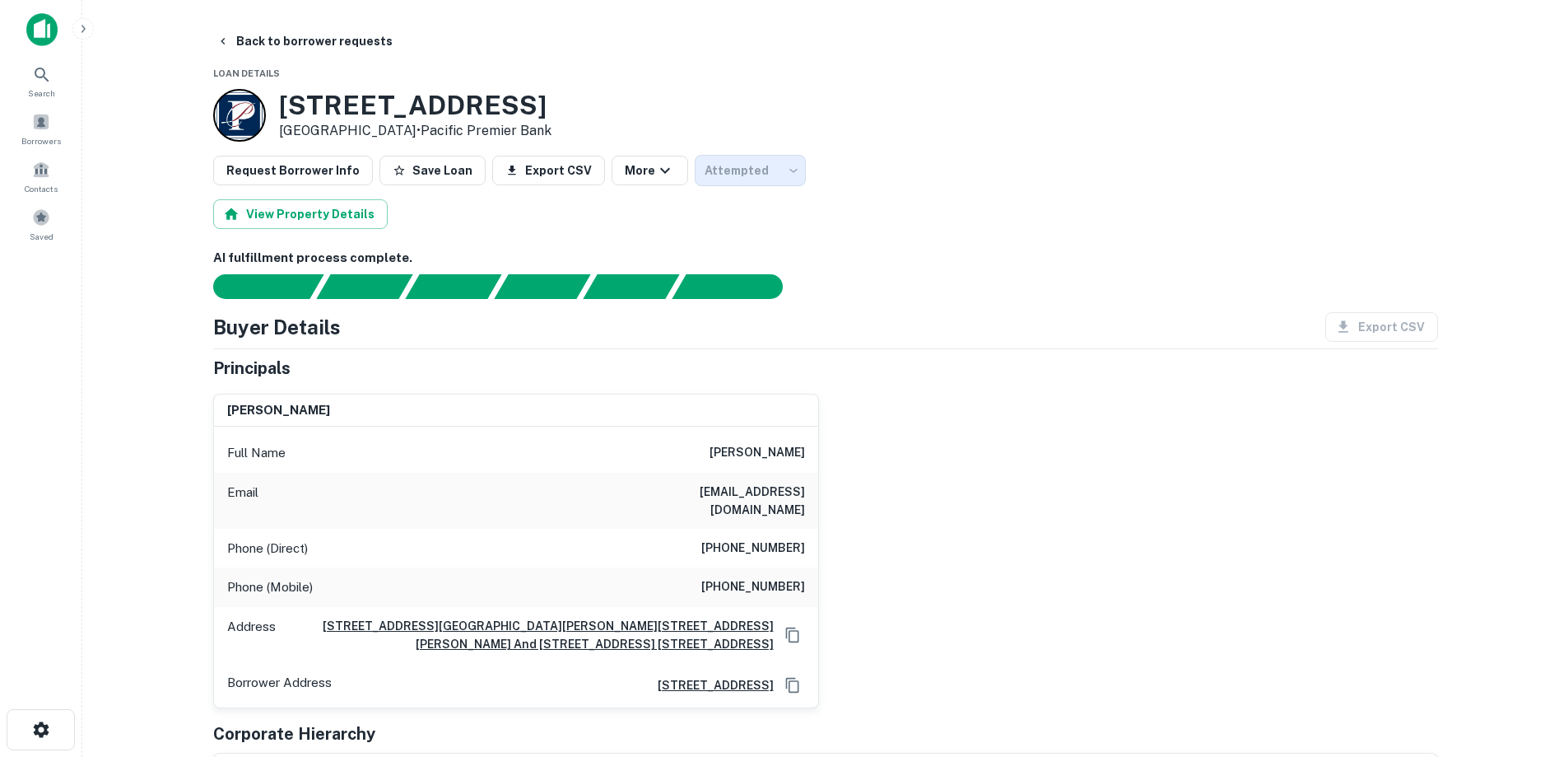
click at [1062, 372] on div "Principals" at bounding box center [826, 368] width 1225 height 25
click at [308, 45] on button "Back to borrower requests" at bounding box center [304, 41] width 189 height 30
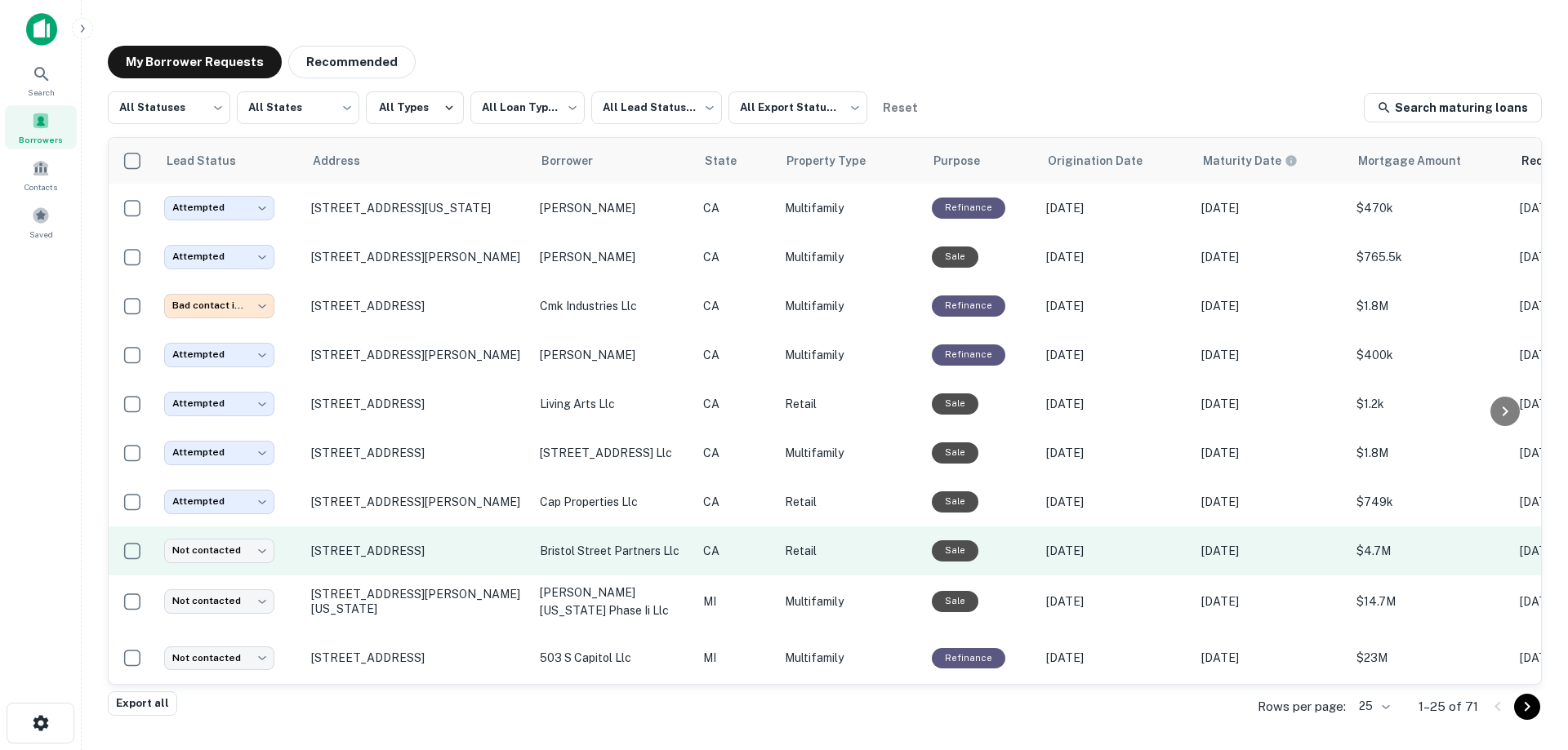
click at [633, 553] on p "bristol street partners llc" at bounding box center [613, 550] width 147 height 18
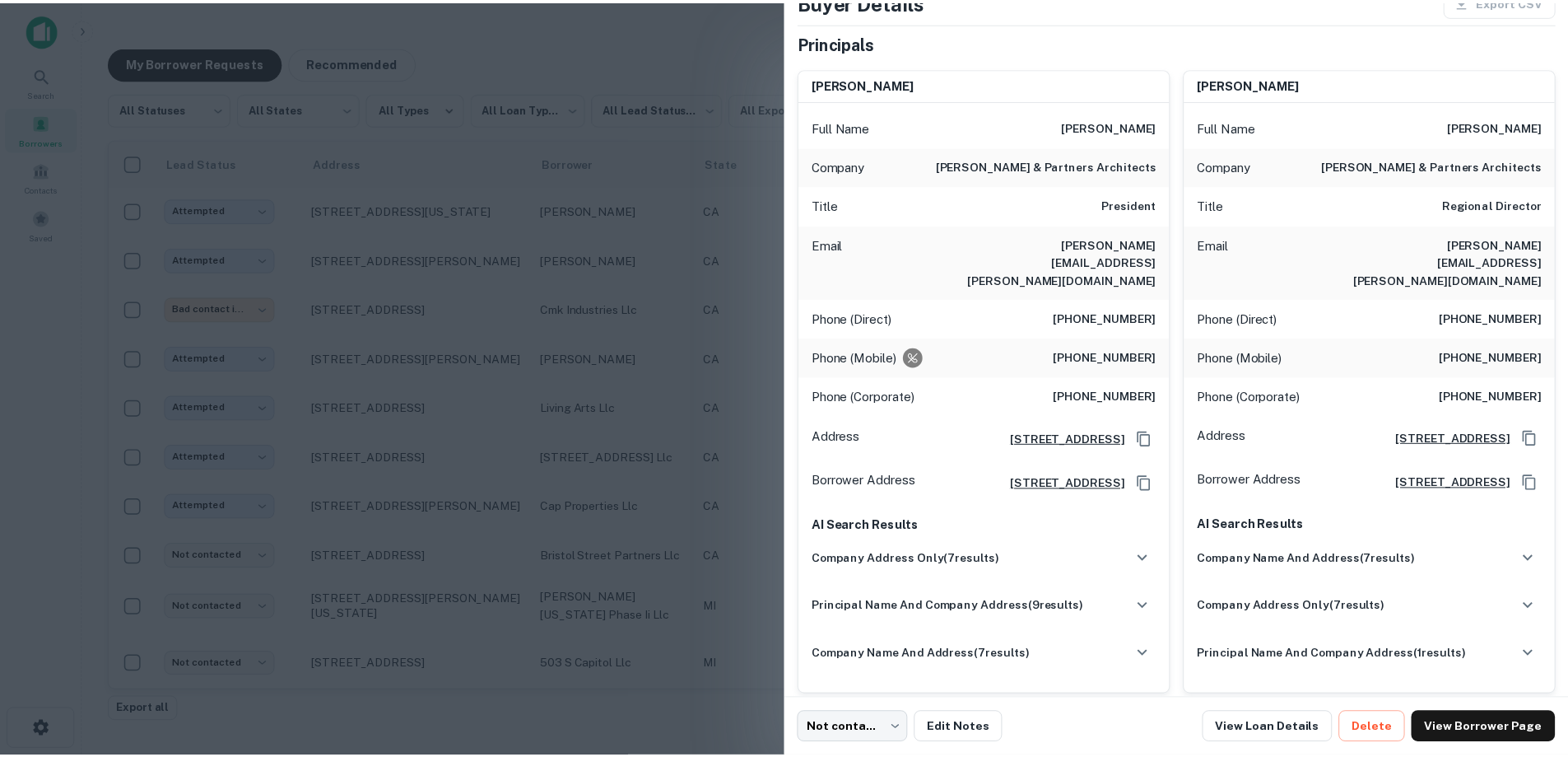
scroll to position [210, 0]
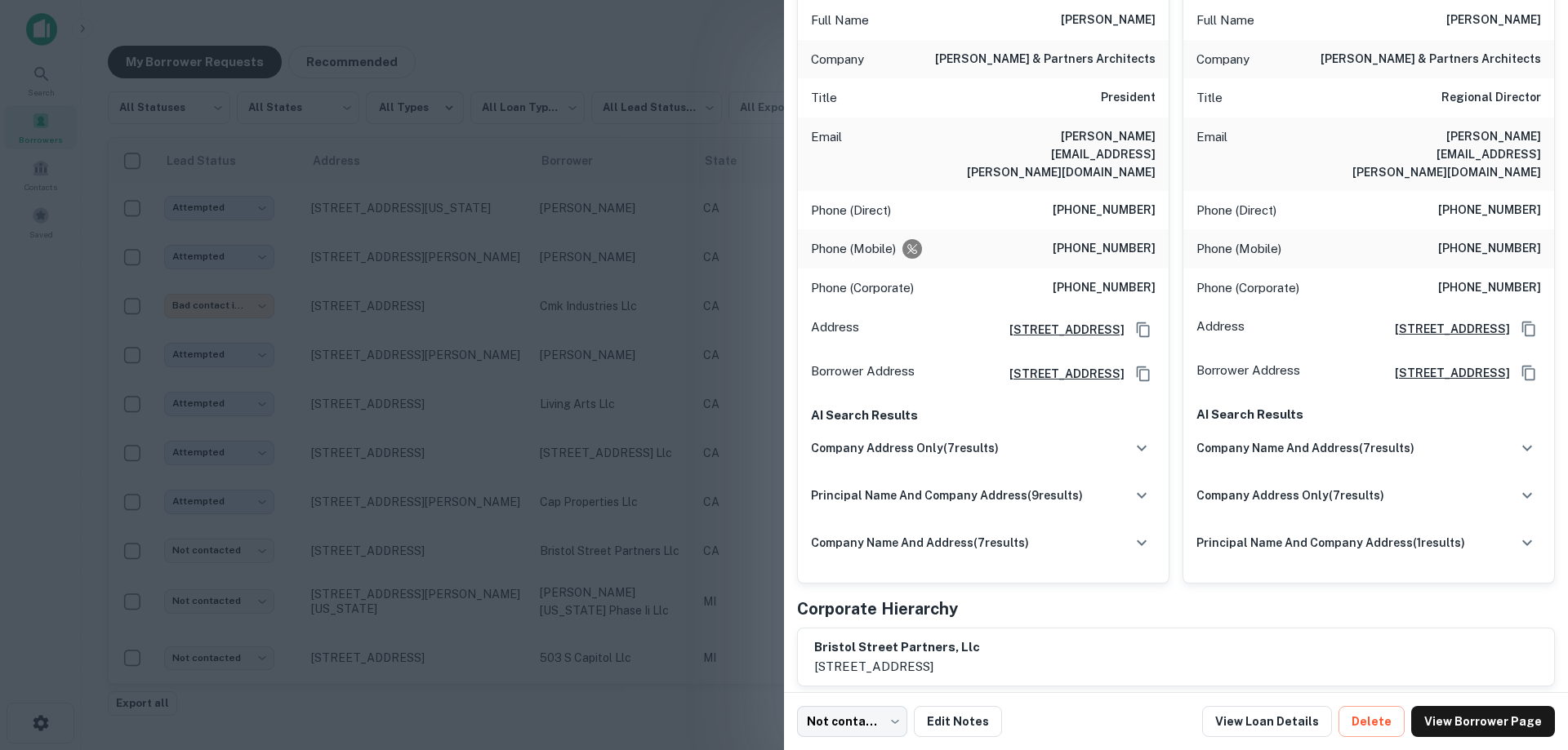
click at [576, 369] on div at bounding box center [784, 375] width 1568 height 750
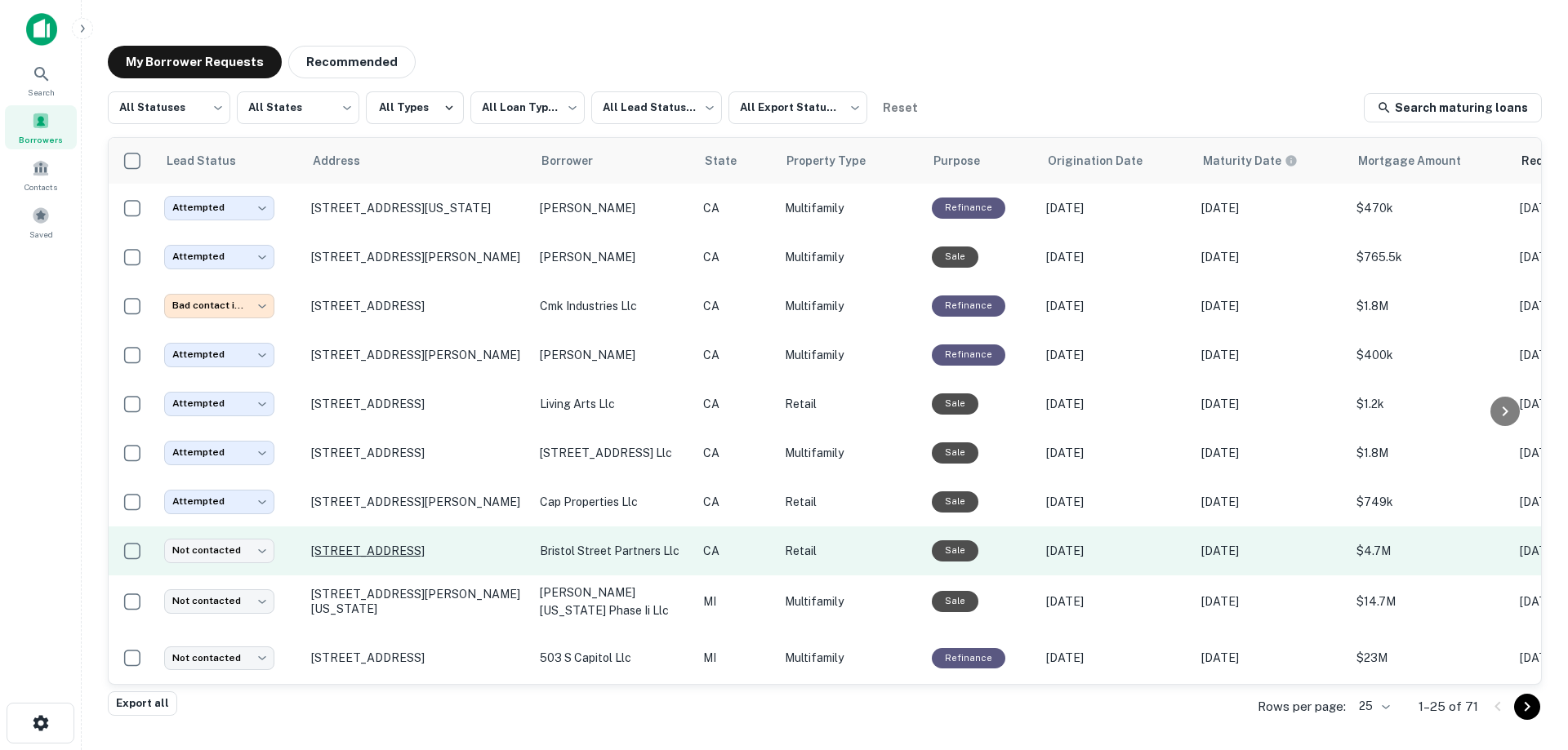
click at [434, 552] on p "2350 Se Bristol St Newport Beach, CA 92660" at bounding box center [417, 550] width 212 height 14
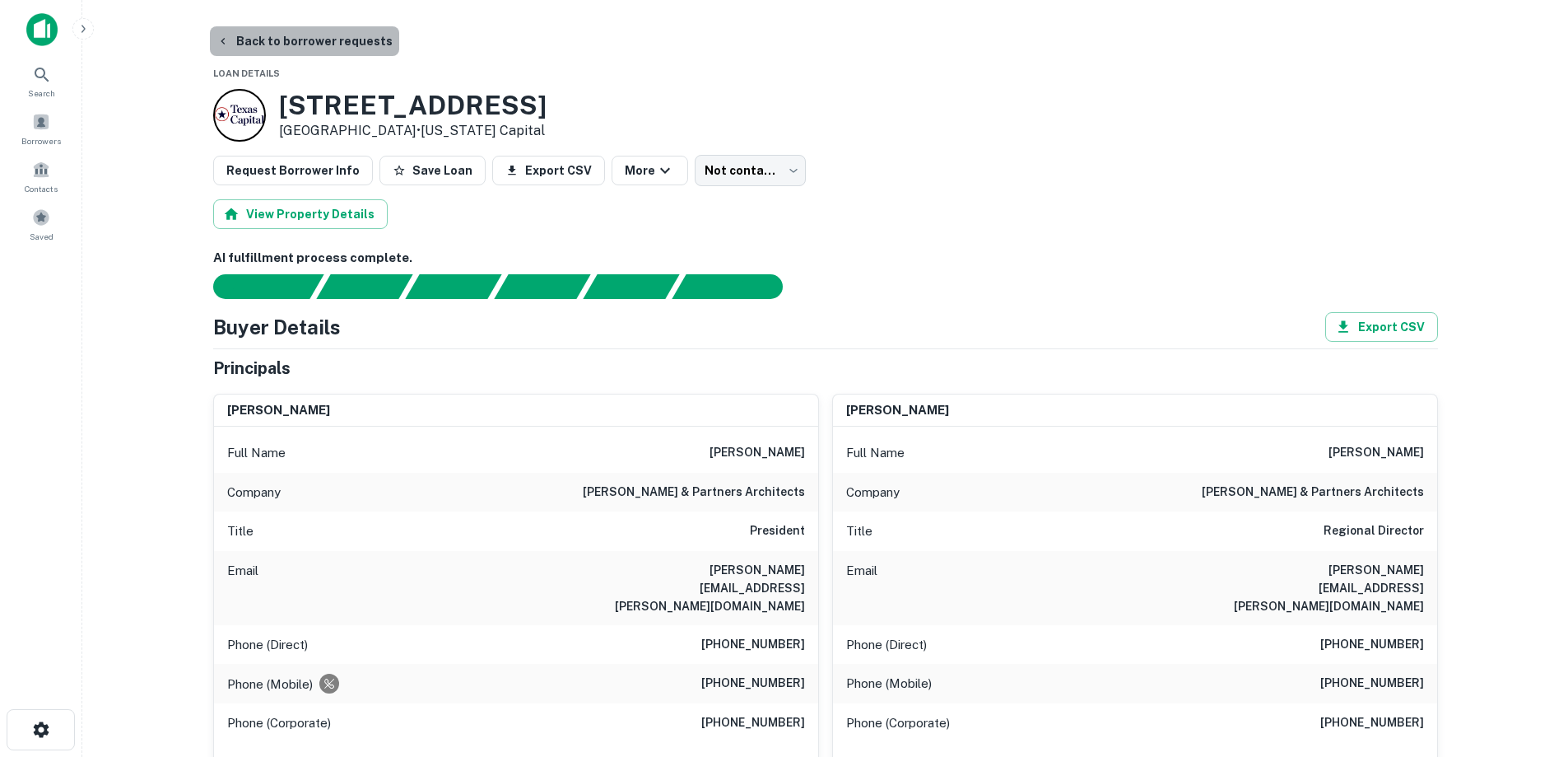
click at [310, 41] on button "Back to borrower requests" at bounding box center [304, 41] width 189 height 30
